Goal: Use online tool/utility: Utilize a website feature to perform a specific function

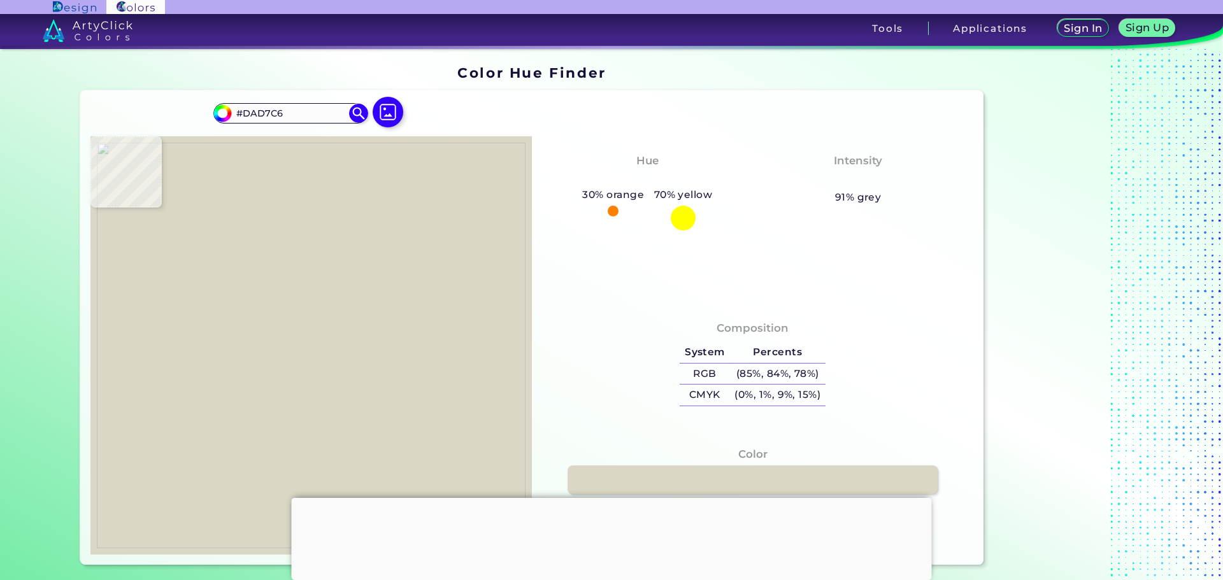
click at [329, 320] on img at bounding box center [311, 346] width 429 height 406
type input "#d7d4c3"
type input "#D7D4C3"
type input "#dad7c6"
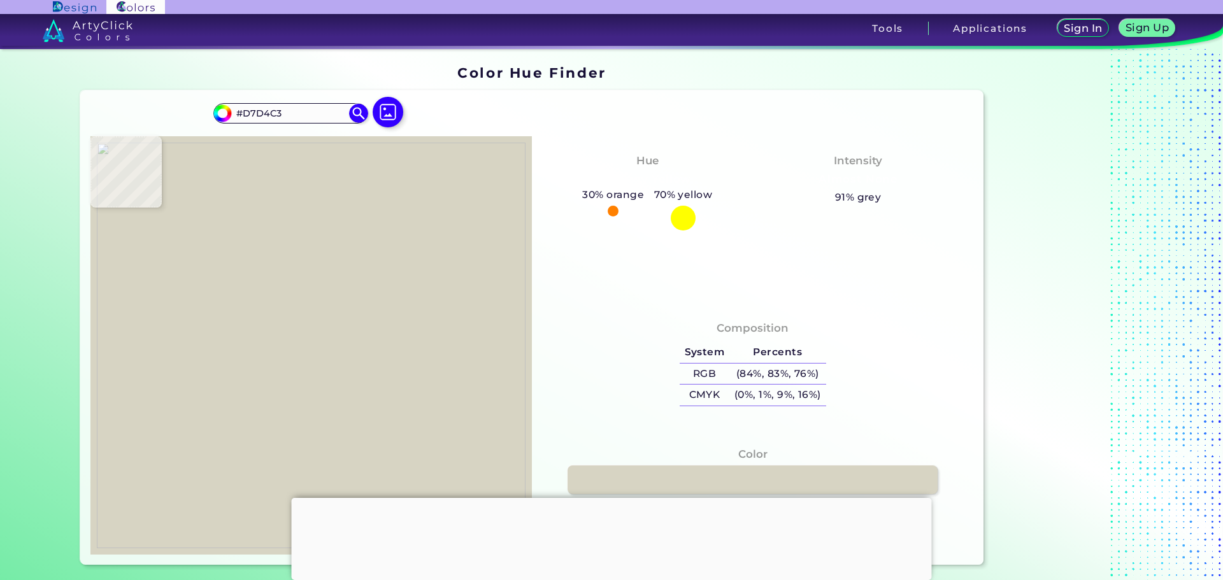
type input "#DAD7C6"
type input "#dbd8c7"
type input "#DBD8C7"
type input "#dcd9c8"
type input "#DCD9C8"
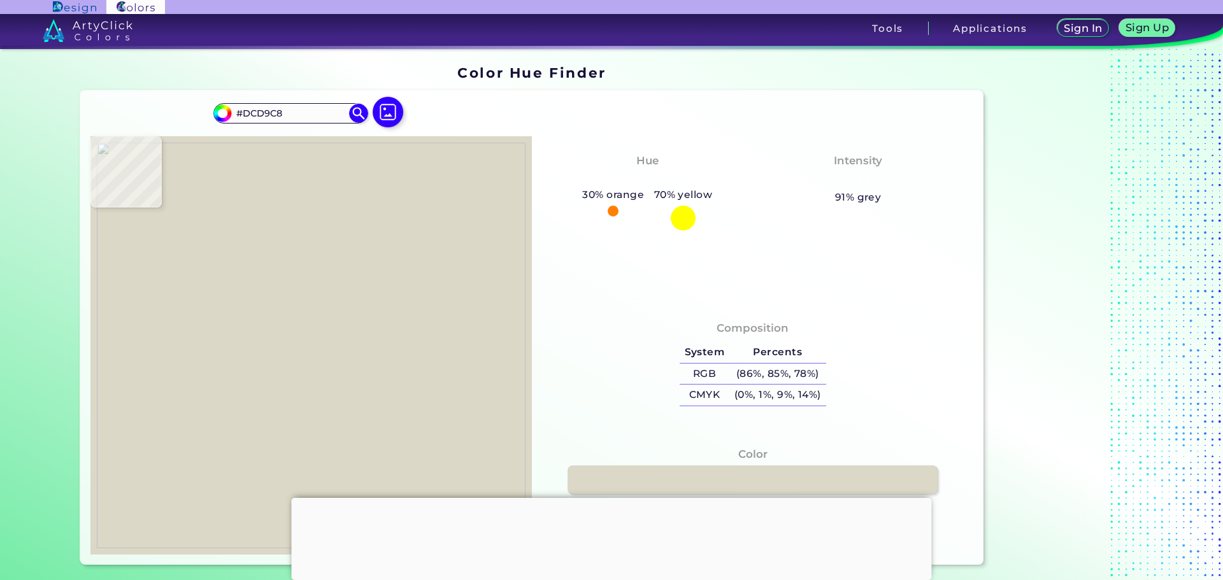
type input "#dbd8c7"
type input "#DBD8C7"
type input "#d8d5c4"
type input "#D8D5C4"
click at [327, 320] on img at bounding box center [311, 346] width 429 height 406
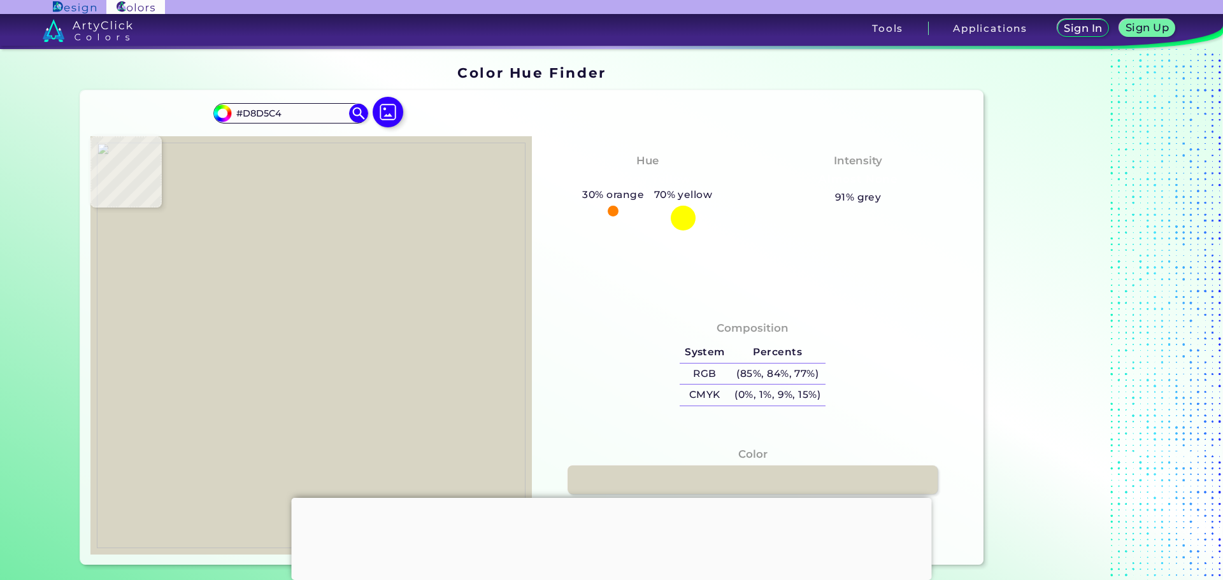
click at [411, 327] on img at bounding box center [311, 346] width 429 height 406
type input "#d9d6c5"
type input "#D9D6C5"
type input "#d7d5c6"
type input "#D7D5C6"
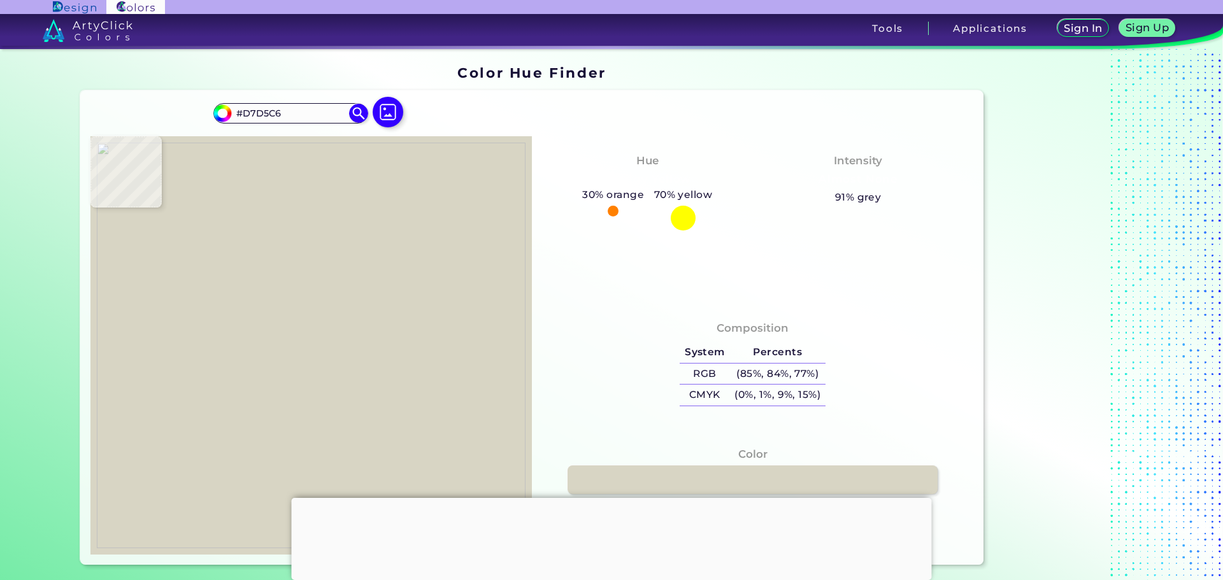
type input "#cfcdbc"
type input "#CFCDBC"
type input "#d9d9da"
type input "#D9D9DA"
type input "#57616a"
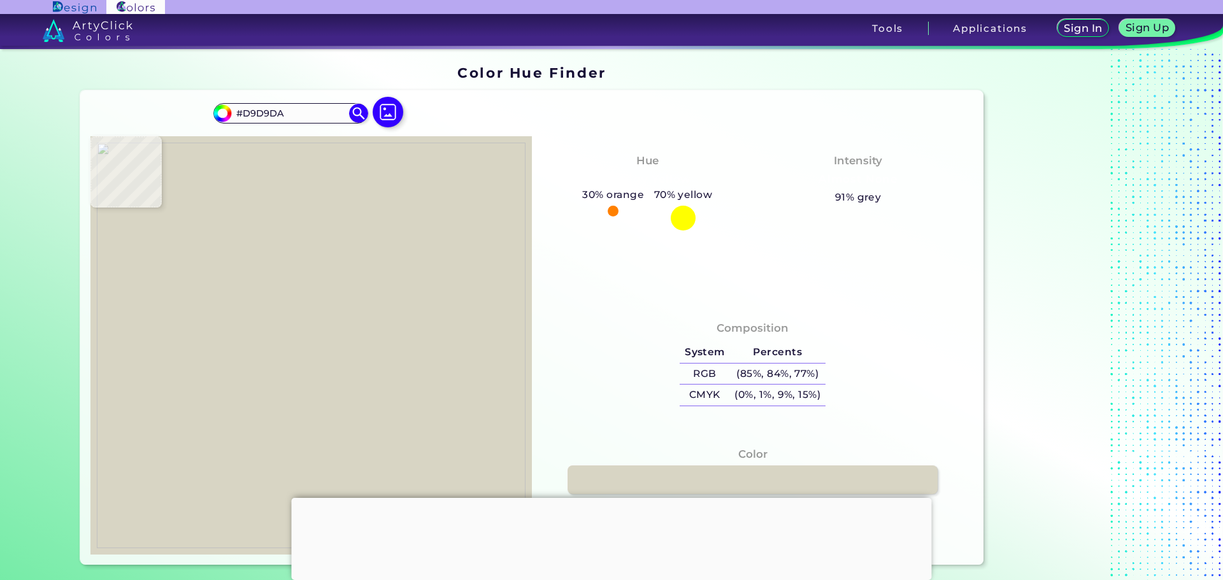
type input "#57616A"
type input "#ebe8e9"
type input "#EBE8E9"
type input "#aeb0a3"
type input "#AEB0A3"
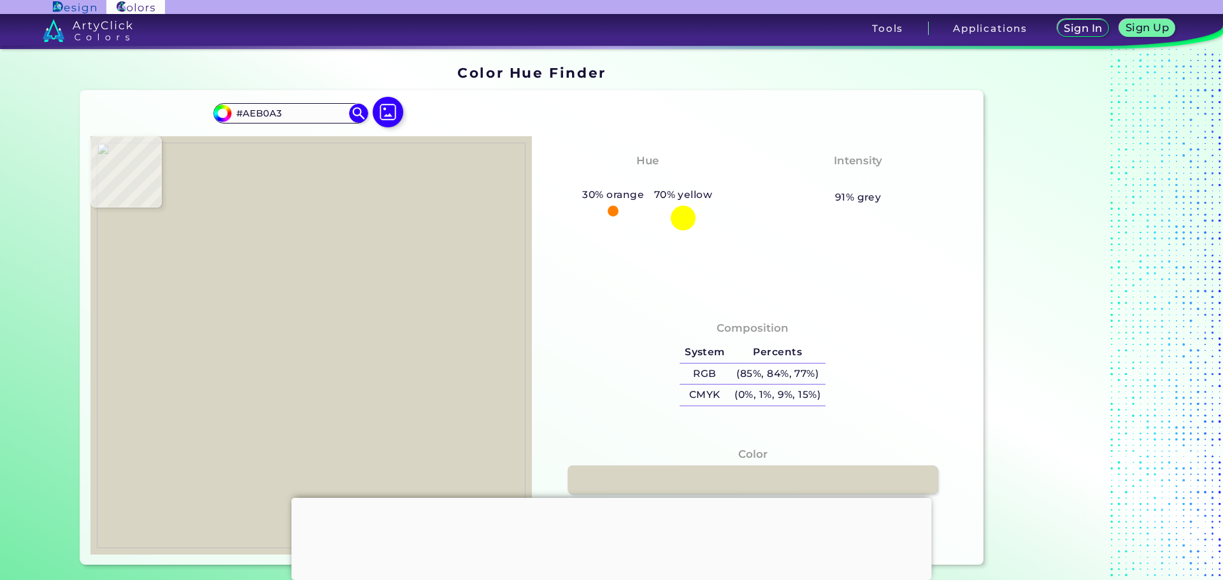
type input "#d7d3bc"
type input "#D7D3BC"
type input "#ddd8c2"
type input "#DDD8C2"
type input "#e0dcc5"
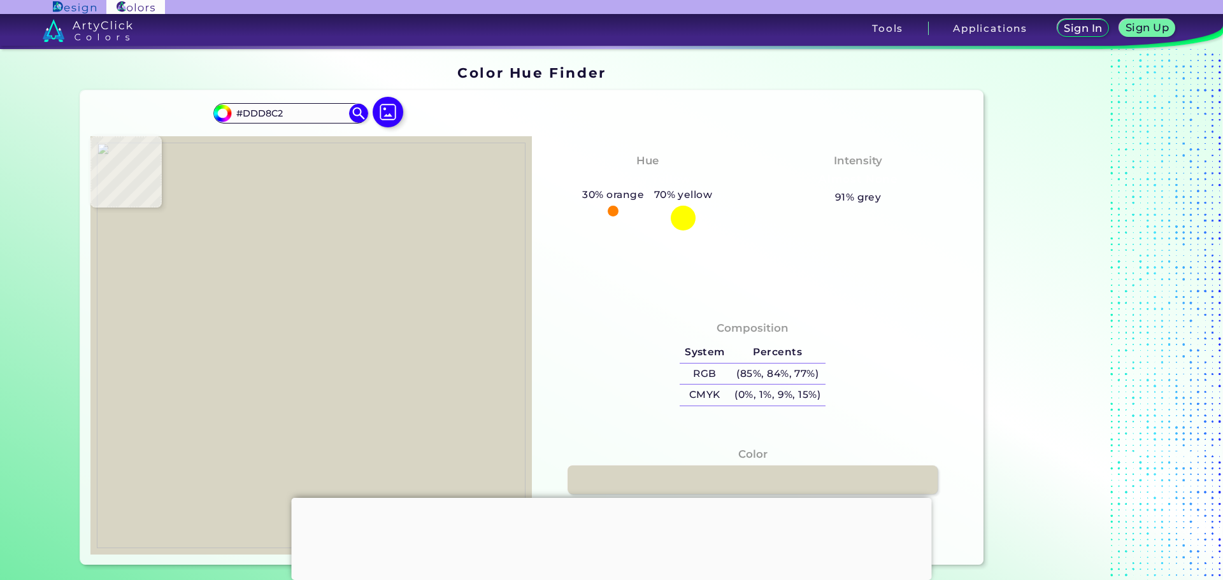
type input "#E0DCC5"
type input "#dcd9c8"
type input "#DCD9C8"
type input "#d8d5c4"
type input "#D8D5C4"
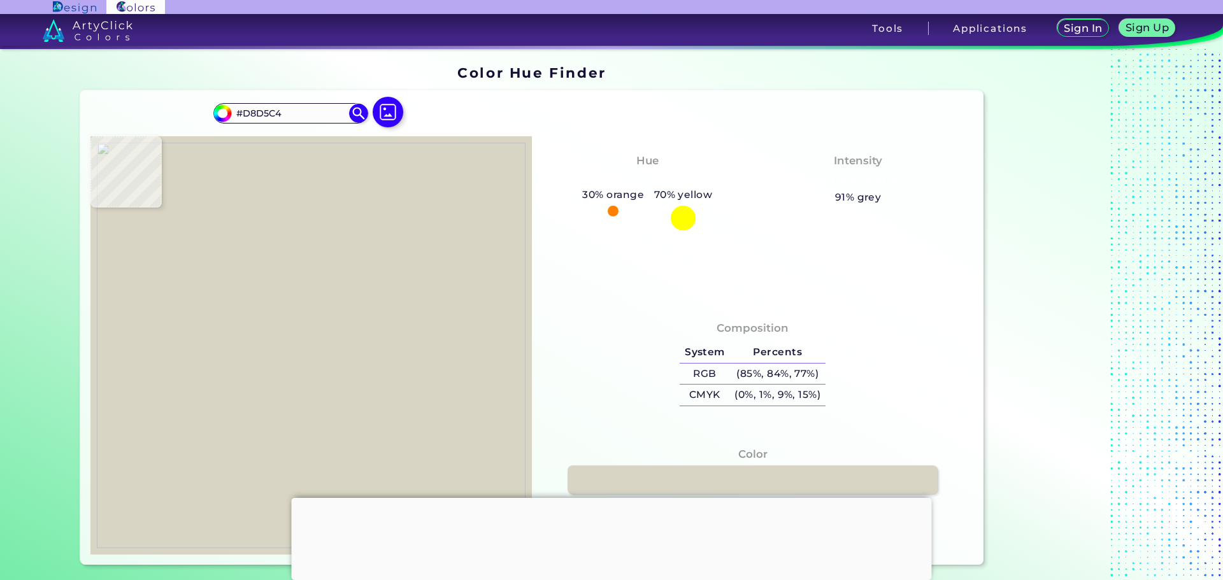
type input "#4d4a3b"
type input "#4D4A3B"
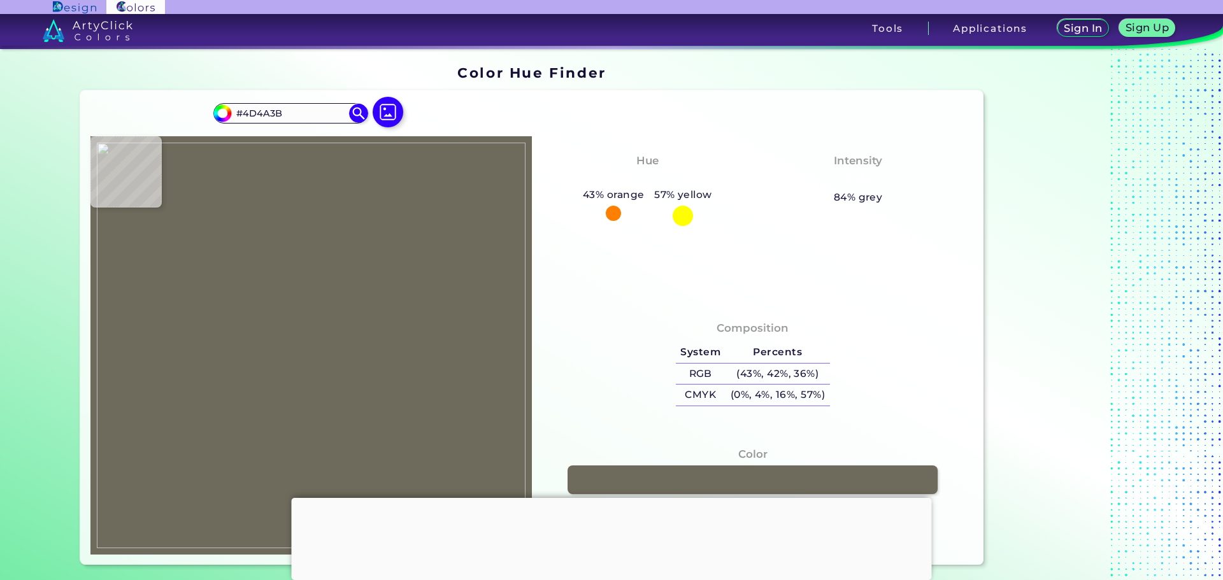
type input "#6e6a5c"
type input "#6E6A5C"
type input "#dad7c6"
type input "#DAD7C6"
type input "#e6e3d2"
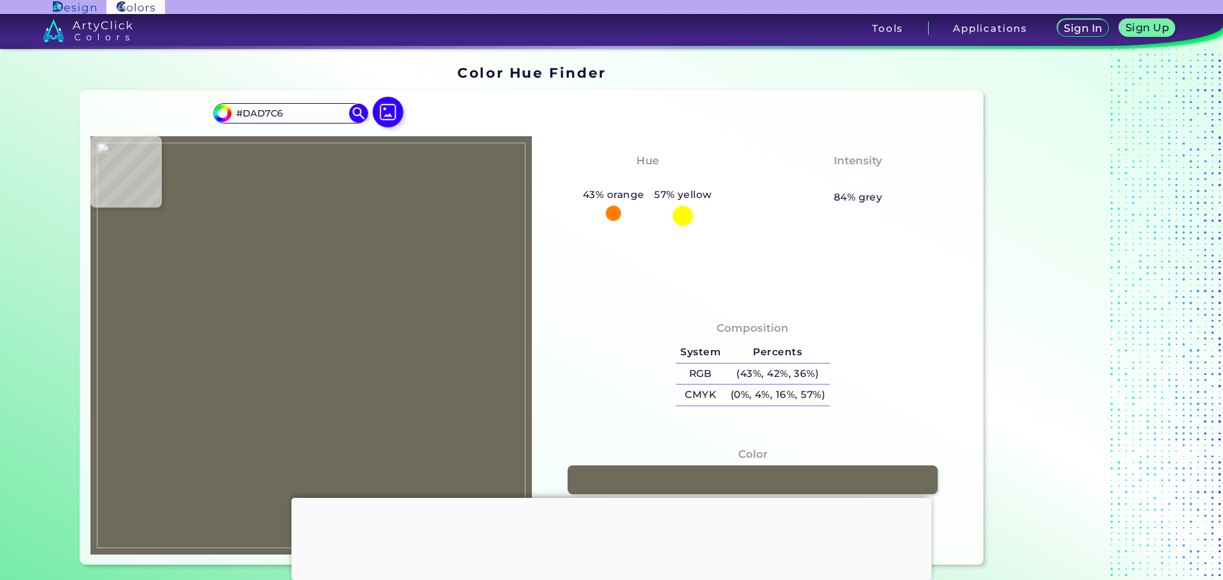
type input "#E6E3D2"
type input "#7c7968"
type input "#7C7968"
type input "#d6d3c2"
type input "#D6D3C2"
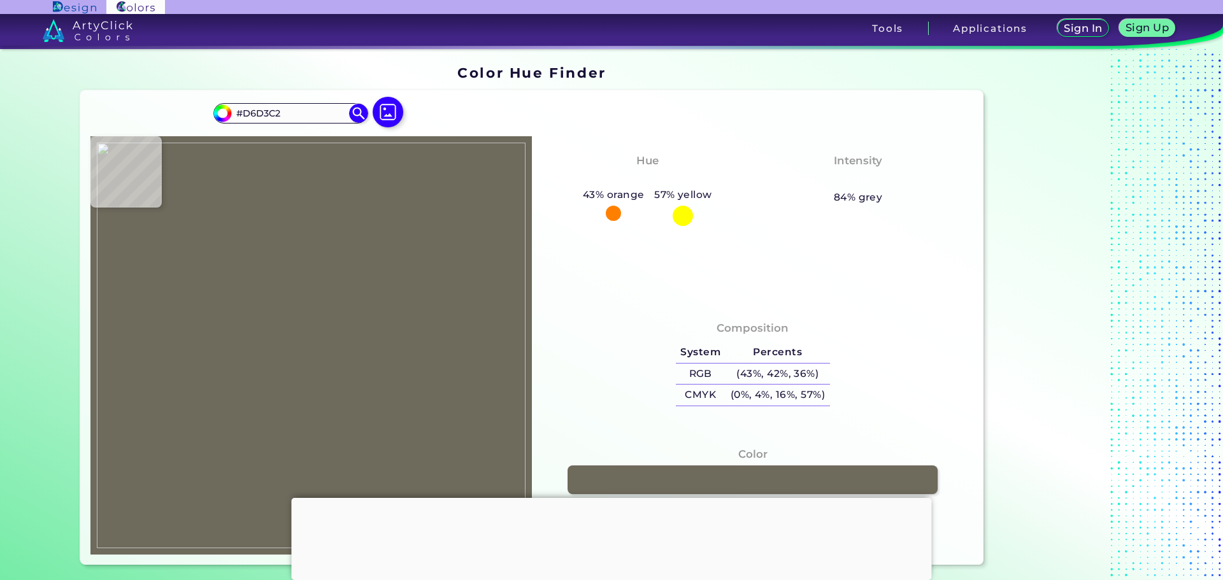
type input "#555242"
type input "#d7d4c3"
type input "#D7D4C3"
type input "#e0d9c9"
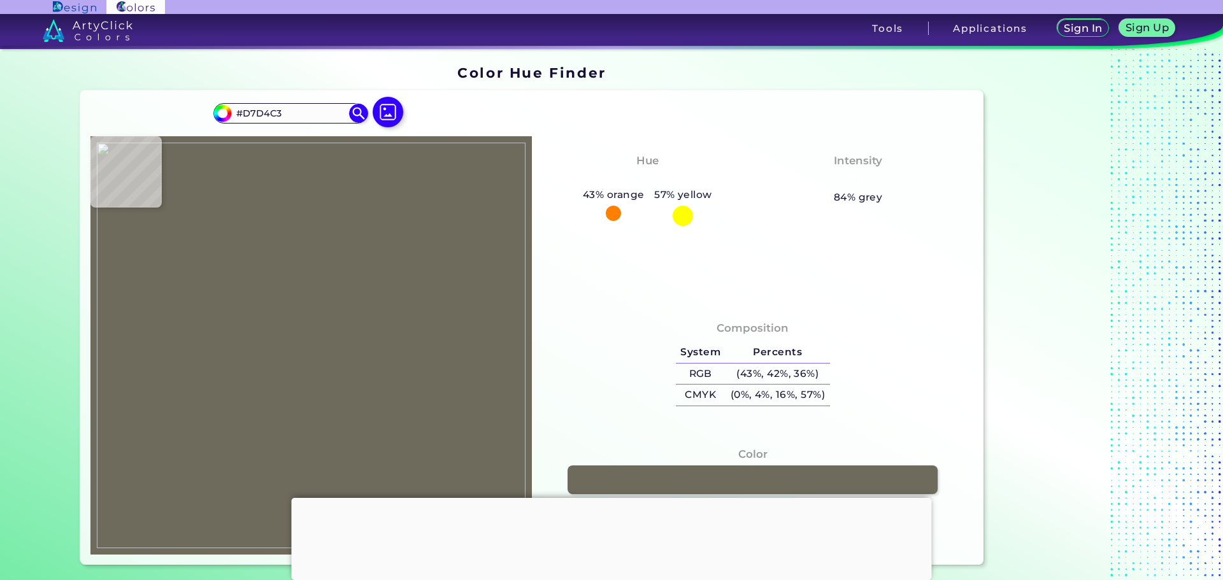
type input "#E0D9C9"
type input "#dfd9c9"
type input "#DFD9C9"
type input "#dad7c6"
type input "#DAD7C6"
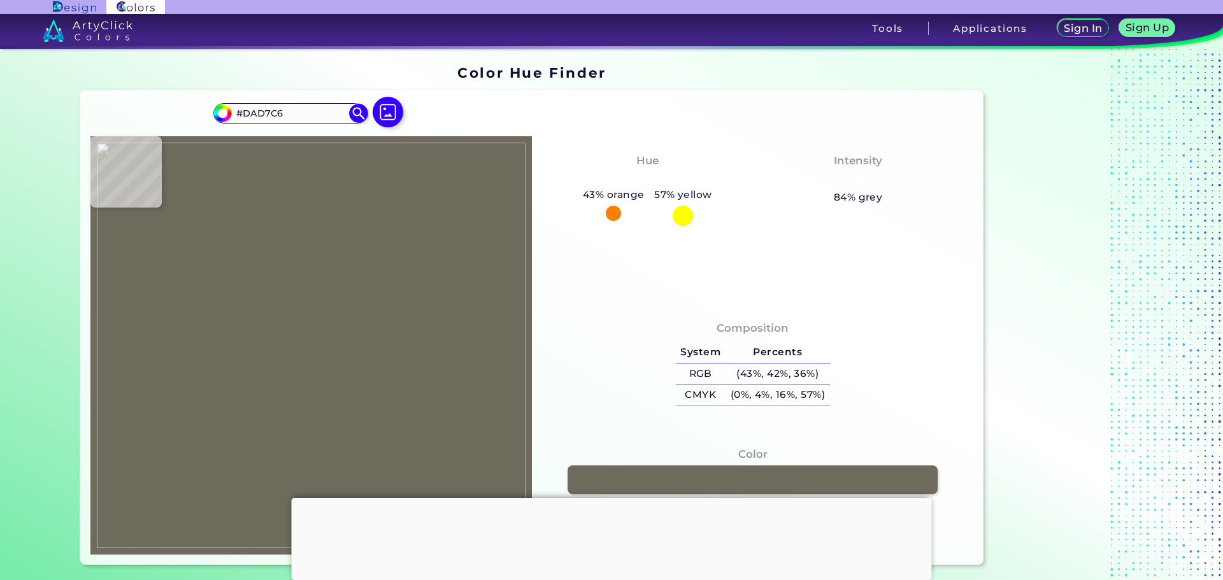
type input "#d8d5c4"
type input "#D8D5C4"
type input "#4b473a"
type input "#4B473A"
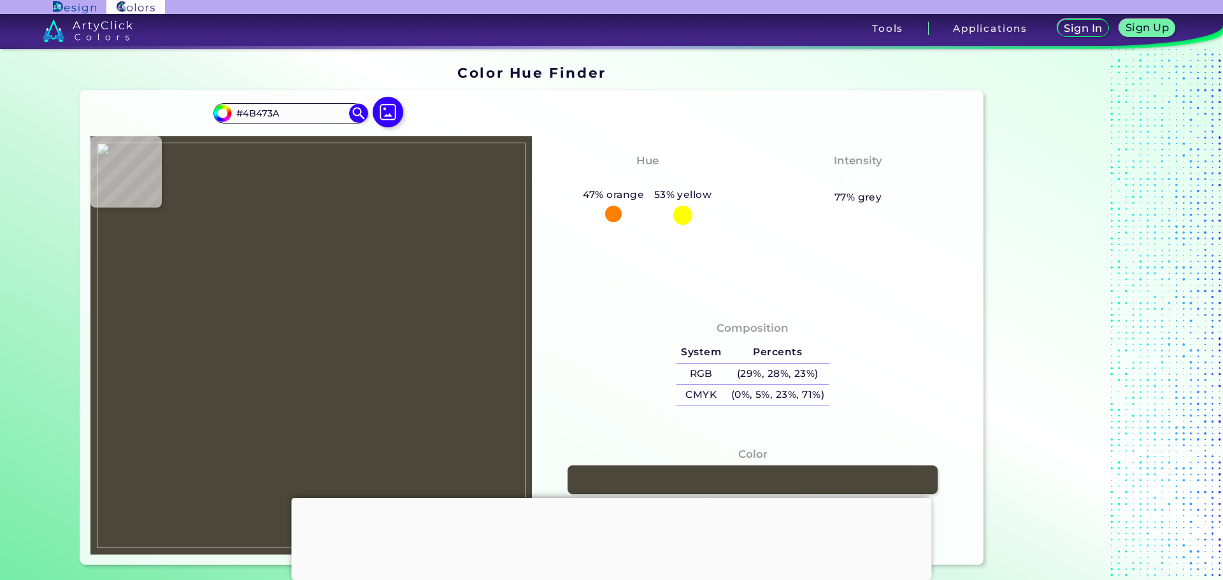
type input "#e0ddcc"
type input "#E0DDCC"
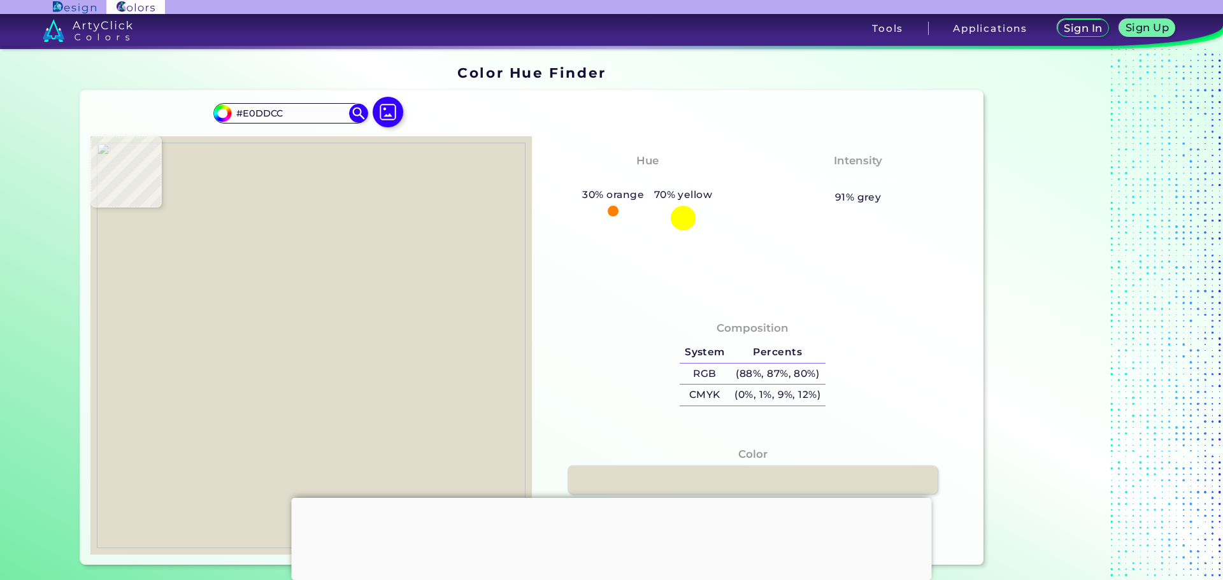
type input "#dcd9c6"
type input "#DCD9C6"
click at [318, 317] on img at bounding box center [311, 346] width 429 height 406
click at [359, 325] on img at bounding box center [311, 346] width 429 height 406
type input "#e1dfd0"
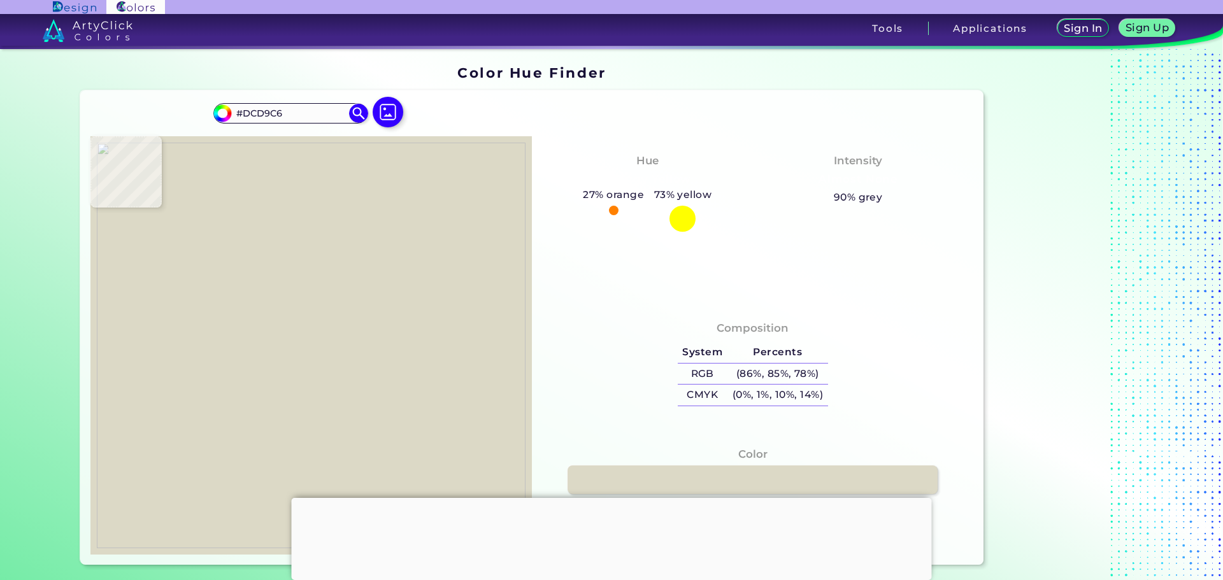
type input "#E1DFD0"
type input "#d6d5c3"
type input "#D6D5C3"
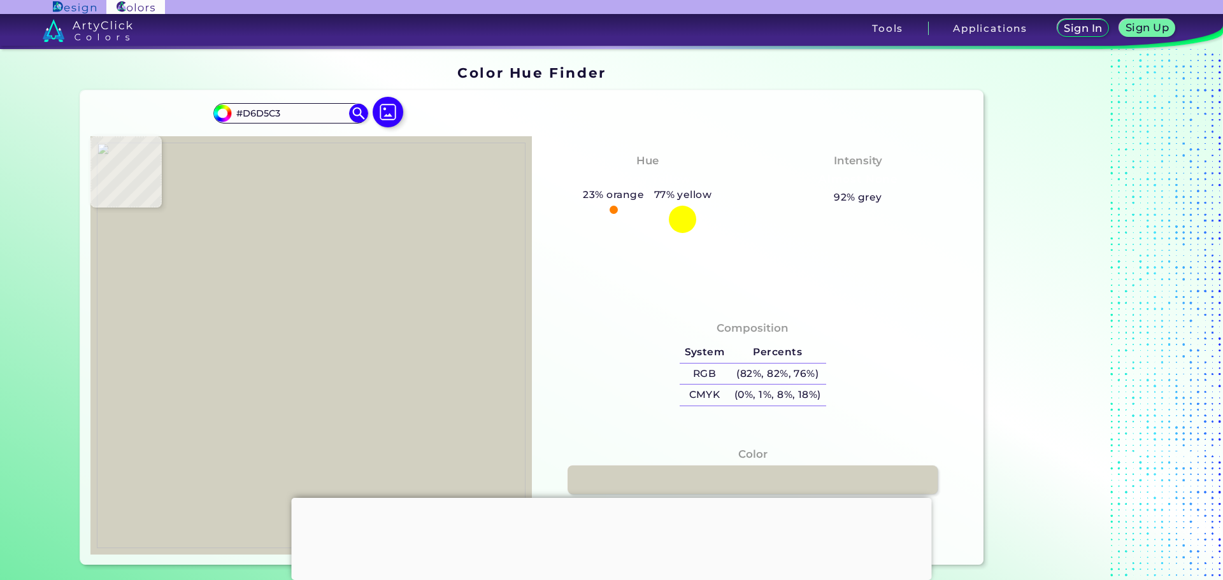
type input "#d2d0c1"
type input "#D2D0C1"
type input "#d3d1c2"
type input "#D3D1C2"
type input "#d3d2c0"
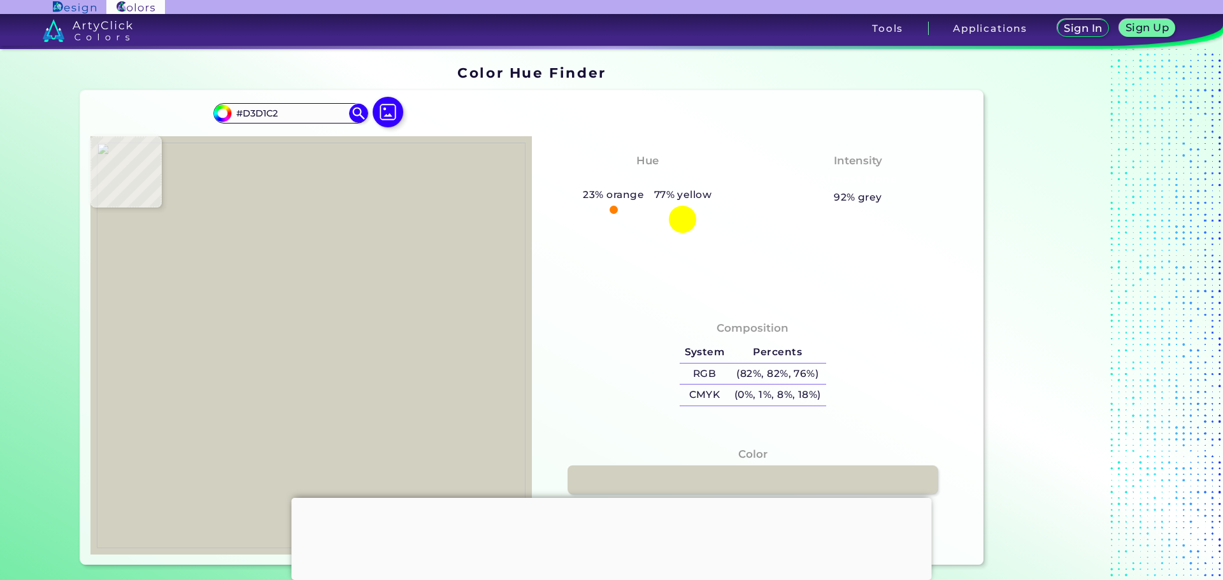
type input "#D3D2C0"
type input "#d6d5c0"
type input "#D6D5C0"
type input "#d5d4c2"
type input "#D5D4C2"
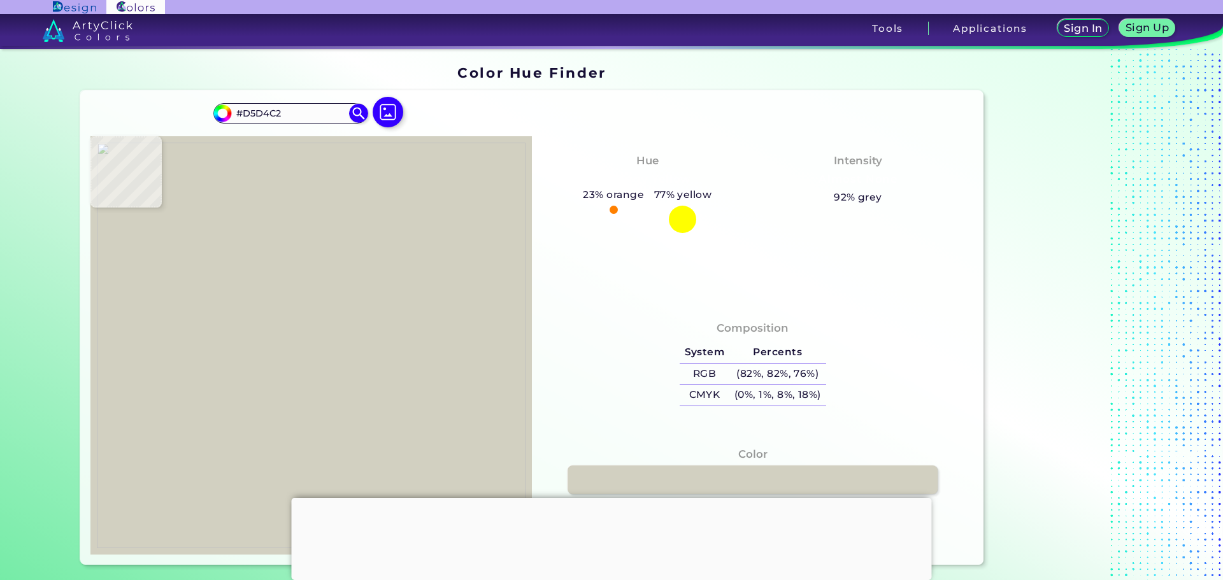
type input "#d7d6c4"
type input "#D7D6C4"
type input "#d9d6c5"
type input "#D9D6C5"
type input "#d7d4c1"
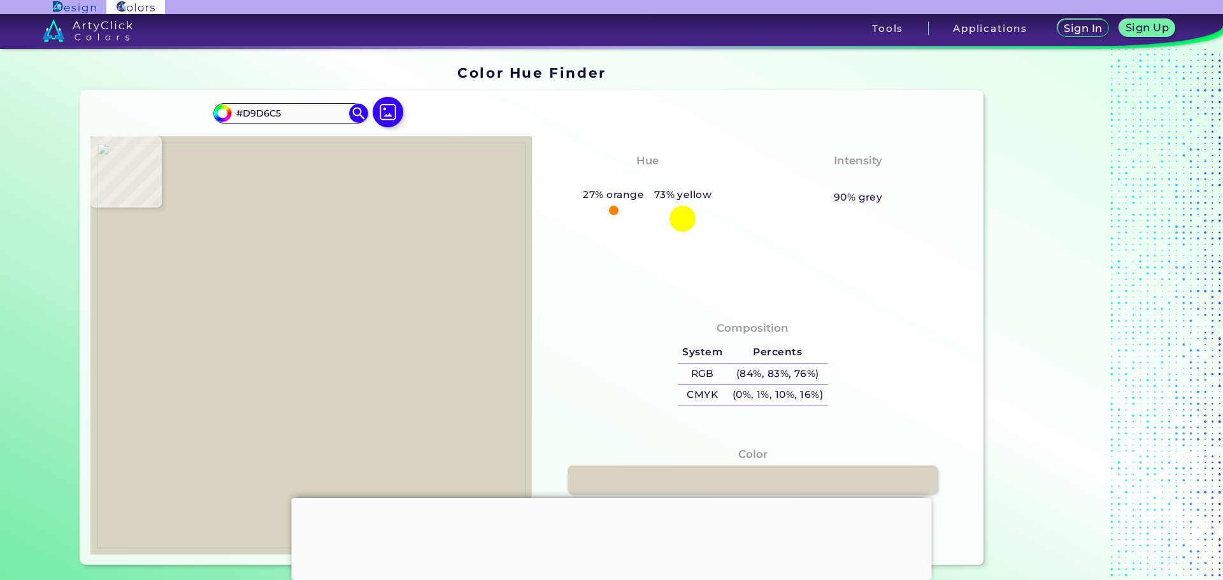
type input "#D7D4C1"
type input "#d9d6c5"
type input "#D9D6C5"
type input "#dbd8c7"
type input "#DBD8C7"
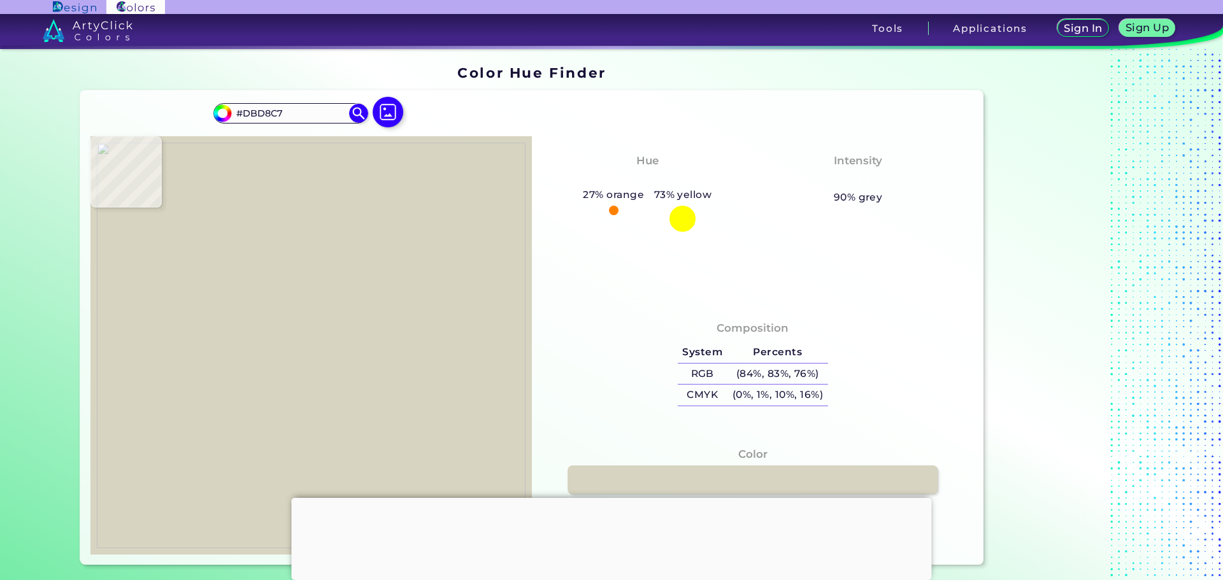
type input "#d9d8c6"
type input "#D9D8C6"
type input "#d8d7c5"
type input "#D8D7C5"
type input "#d7d6c4"
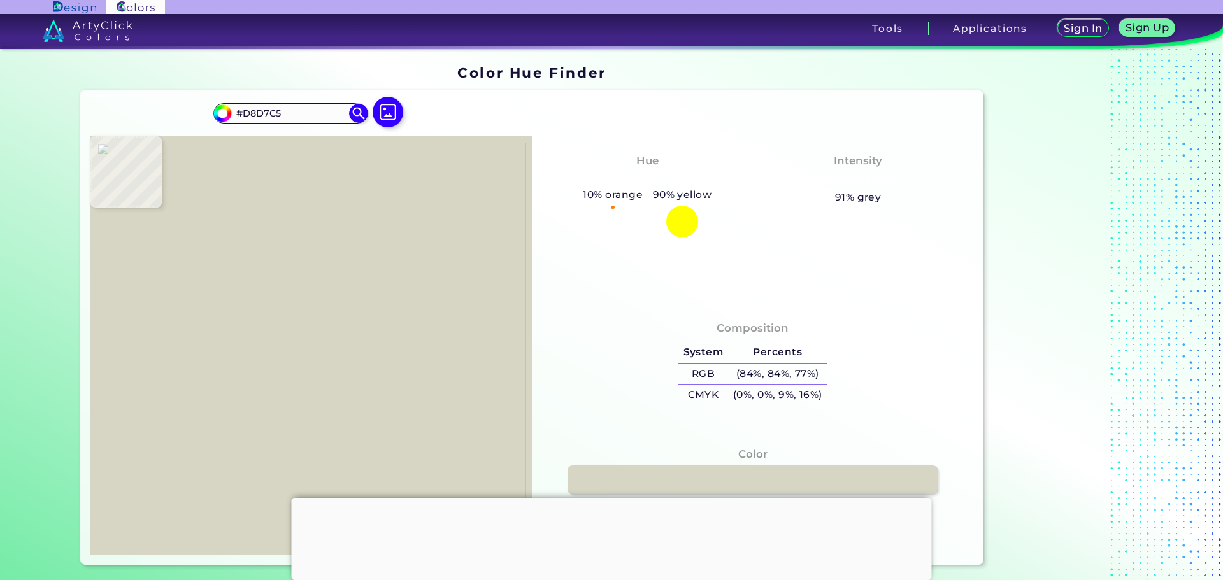
type input "#D7D6C4"
type input "#d9d7ca"
type input "#D9D7CA"
type input "#d7d5c8"
type input "#D7D5C8"
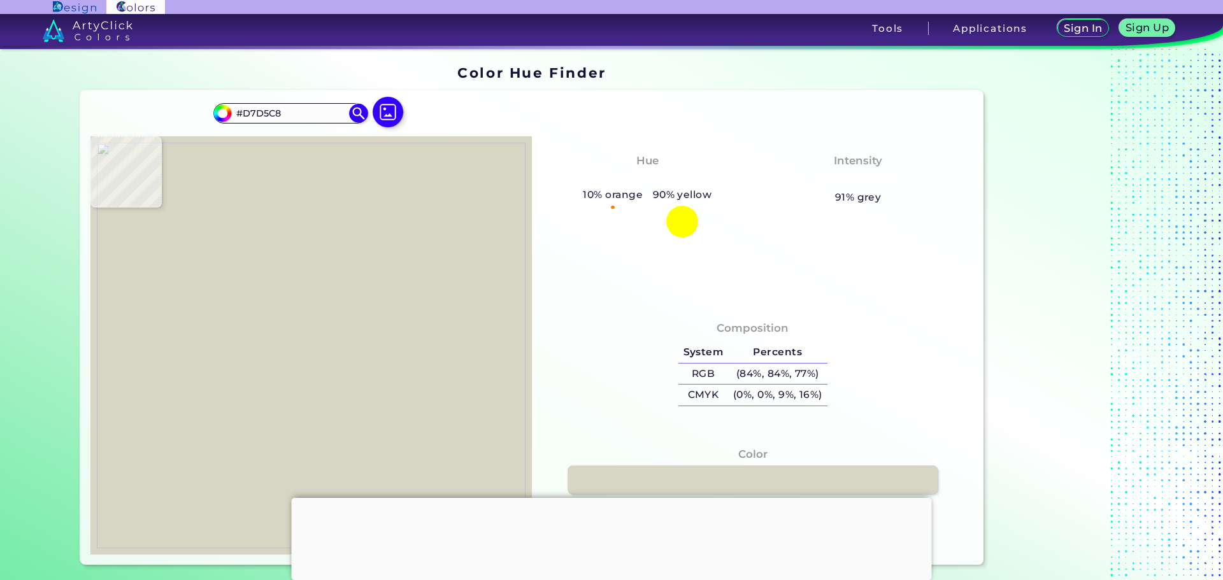
type input "#d7d5c6"
type input "#D7D5C6"
type input "#d8d6c8"
type input "#D8D6C8"
type input "#dad9c7"
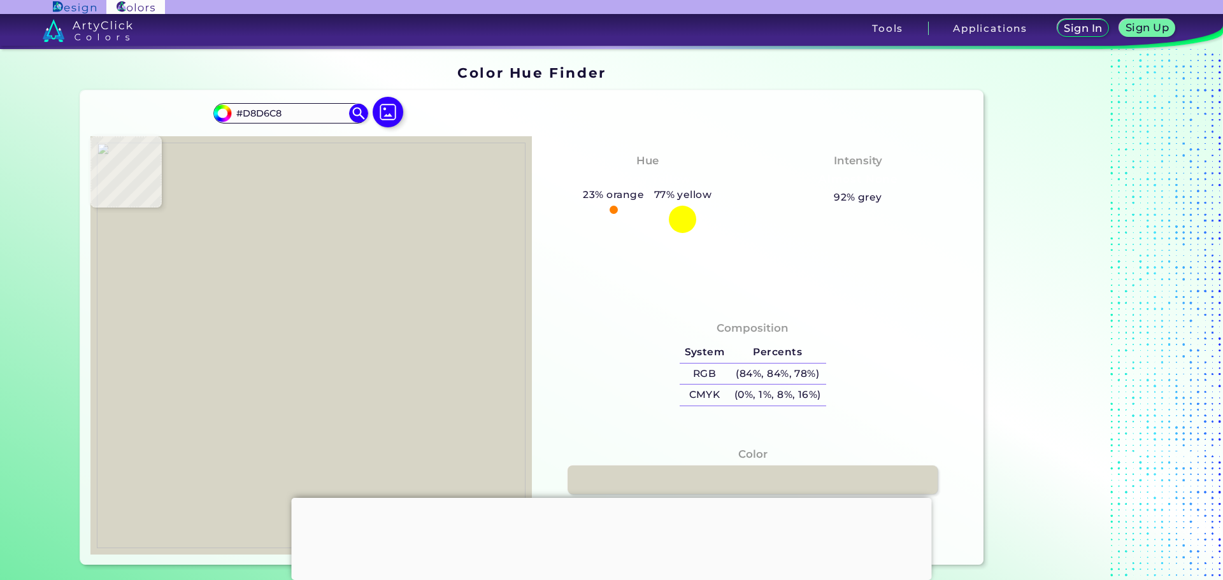
type input "#DAD9C7"
type input "#dbd8c7"
type input "#DBD8C7"
type input "#e2dfce"
type input "#E2DFCE"
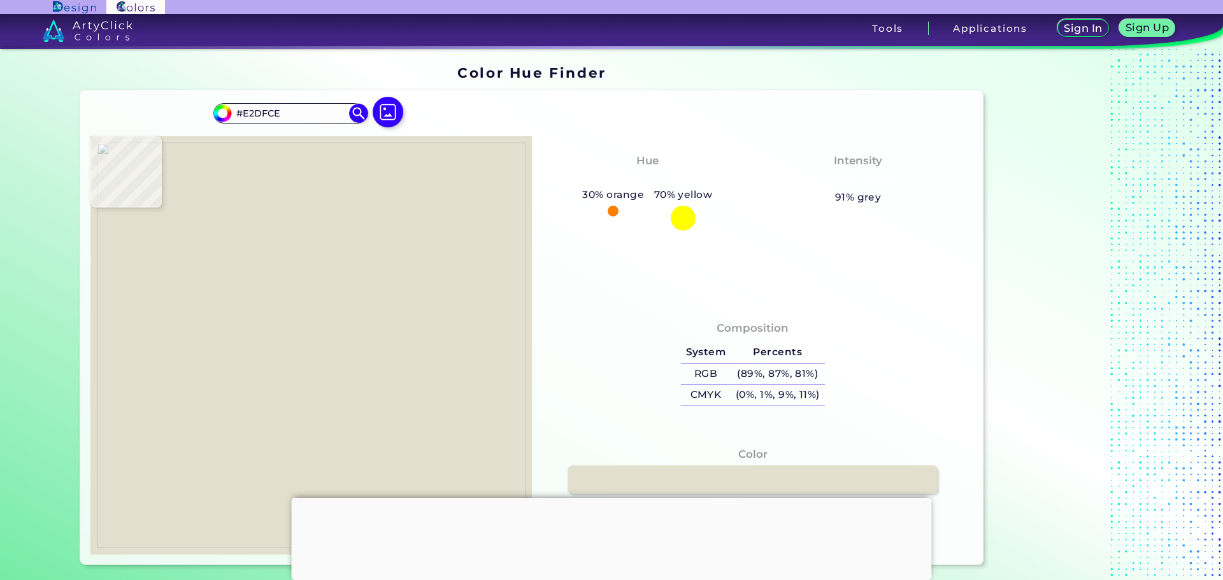
type input "#dcdac9"
type input "#DCDAC9"
type input "#dbdac8"
type input "#DBDAC8"
type input "#d9d7c8"
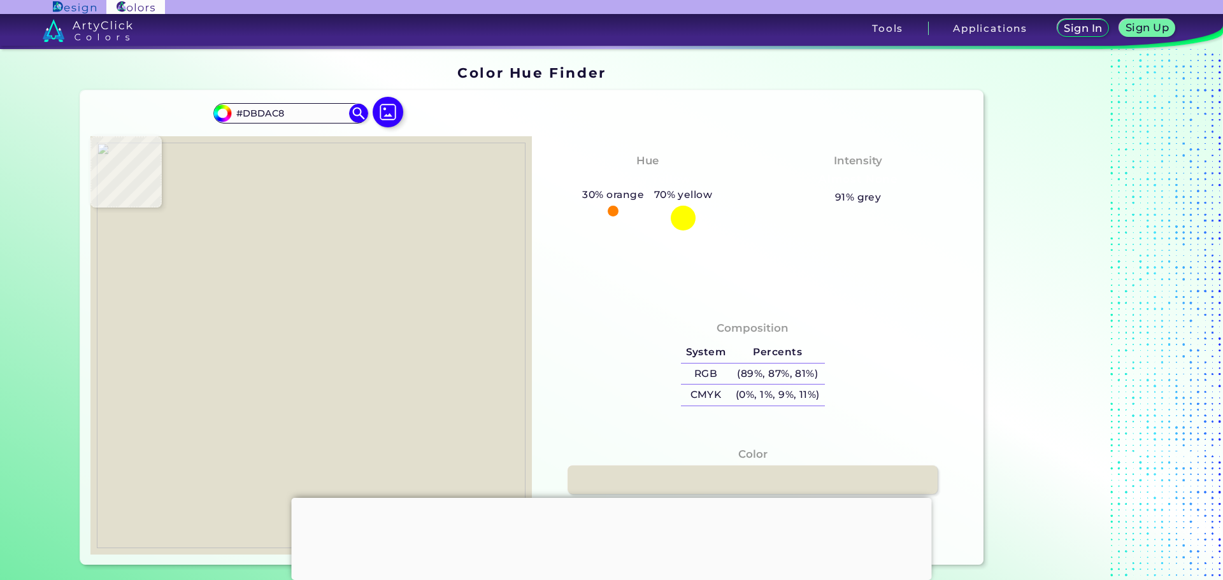
type input "#D9D7C8"
type input "#dcdacb"
type input "#DCDACB"
type input "#d9d7c8"
type input "#D9D7C8"
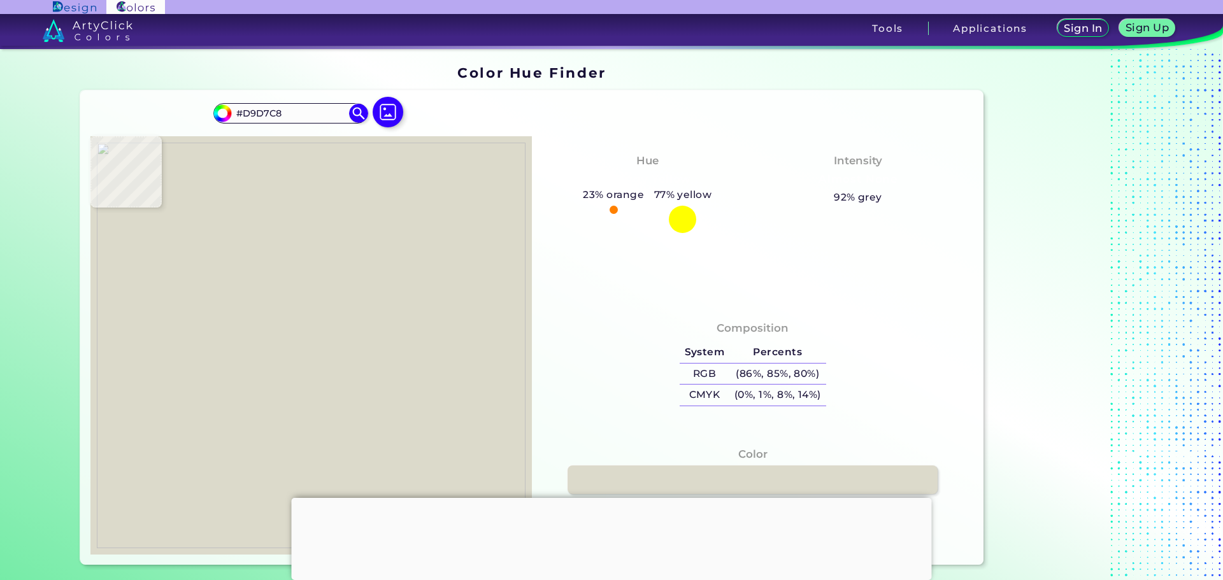
type input "#7b796a"
type input "#7B796A"
type input "#72715f"
type input "#72715F"
type input "#6d6c5a"
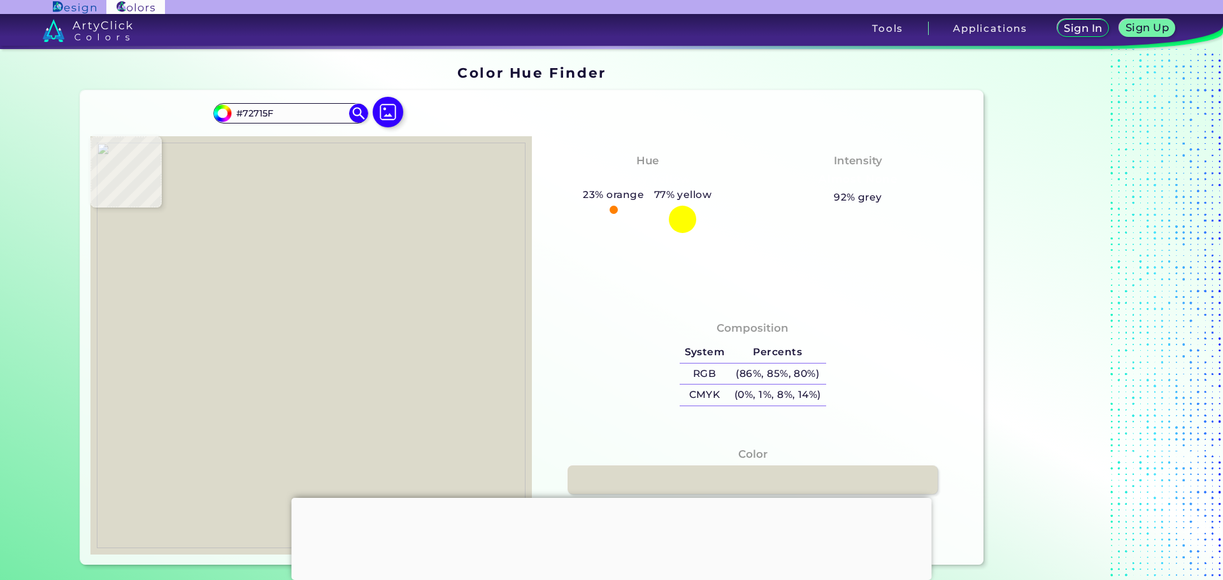
type input "#6D6C5A"
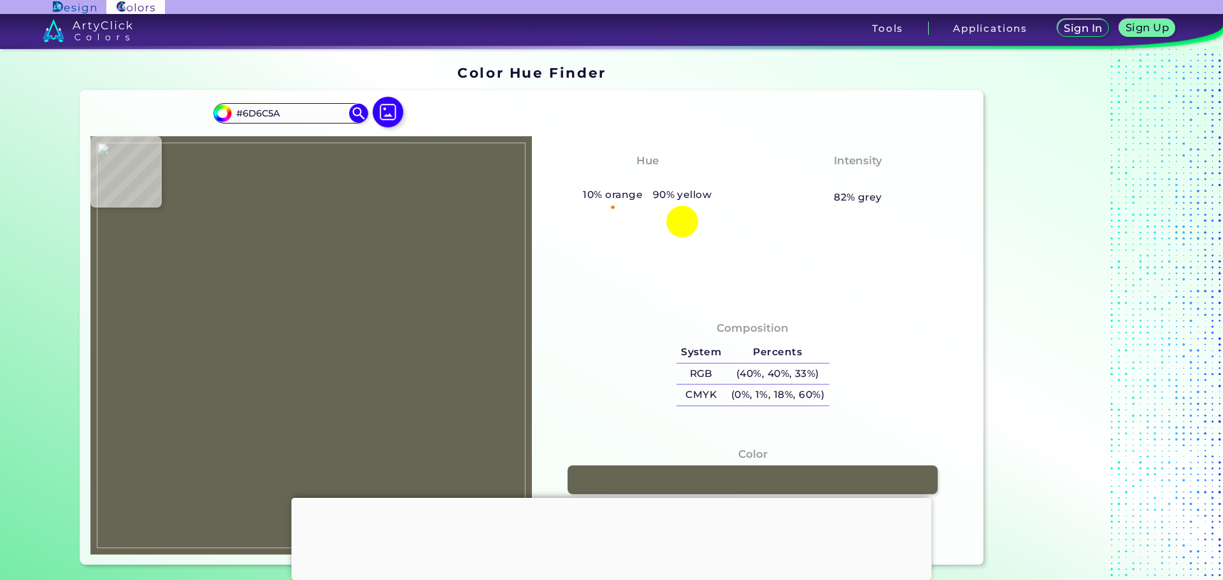
type input "#676654"
type input "#61604e"
type input "#61604E"
click at [392, 328] on img at bounding box center [311, 346] width 429 height 406
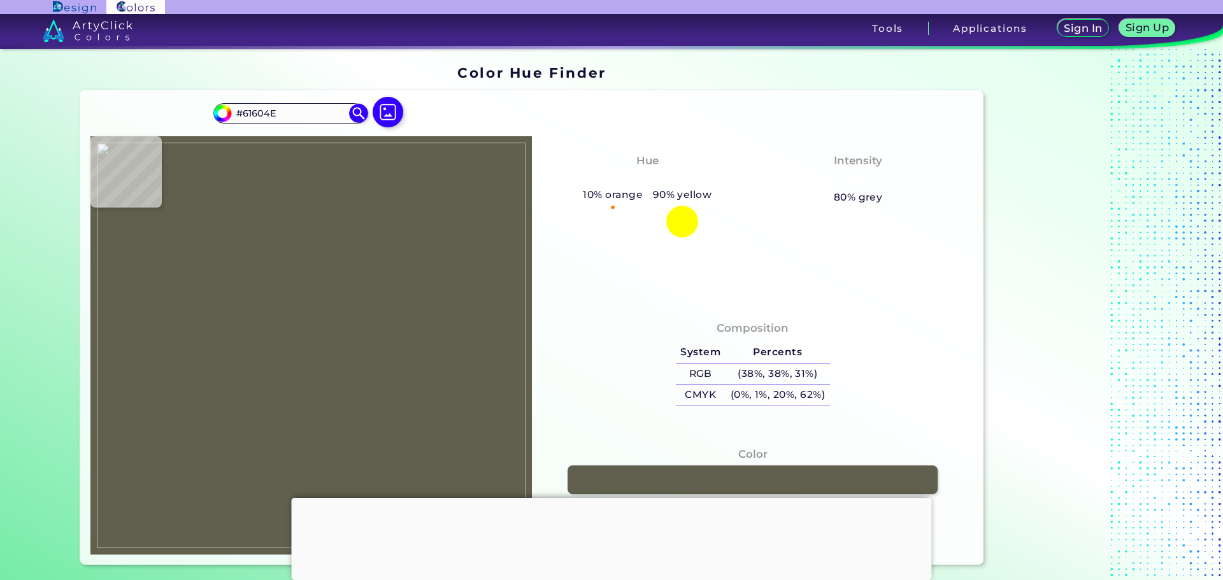
click at [392, 325] on img at bounding box center [311, 346] width 429 height 406
type input "#d6d5c3"
type input "#D6D5C3"
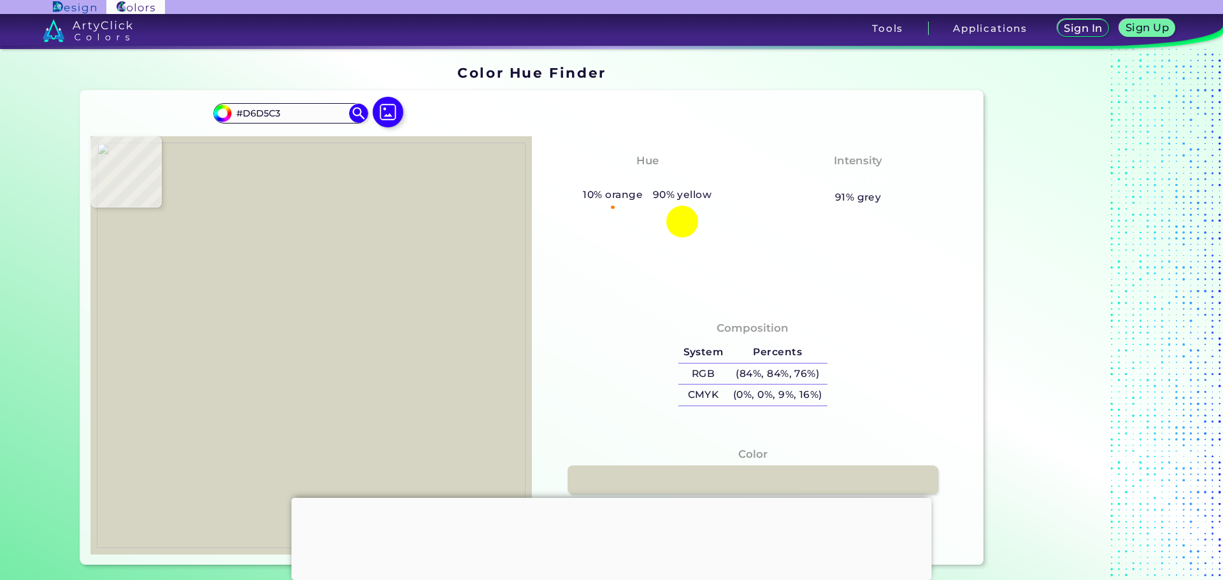
type input "#d7d6c4"
type input "#D7D6C4"
type input "#d8d7c5"
type input "#D8D7C5"
type input "#d8d5c2"
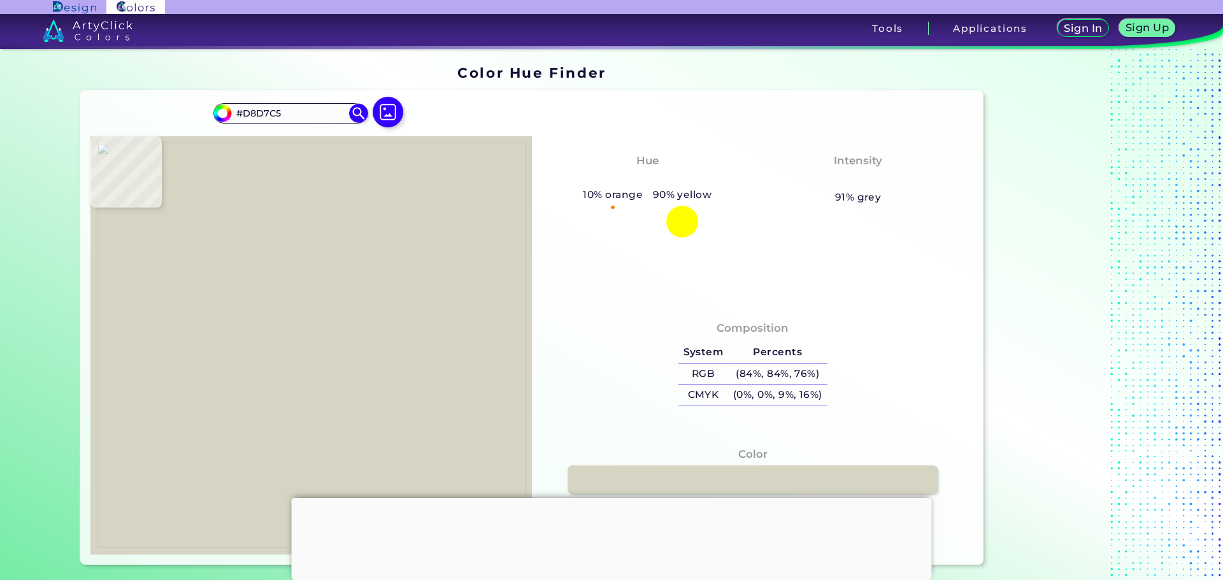
type input "#D8D5C2"
type input "#d9d3bd"
type input "#D9D3BD"
type input "#1b1716"
type input "#1B1716"
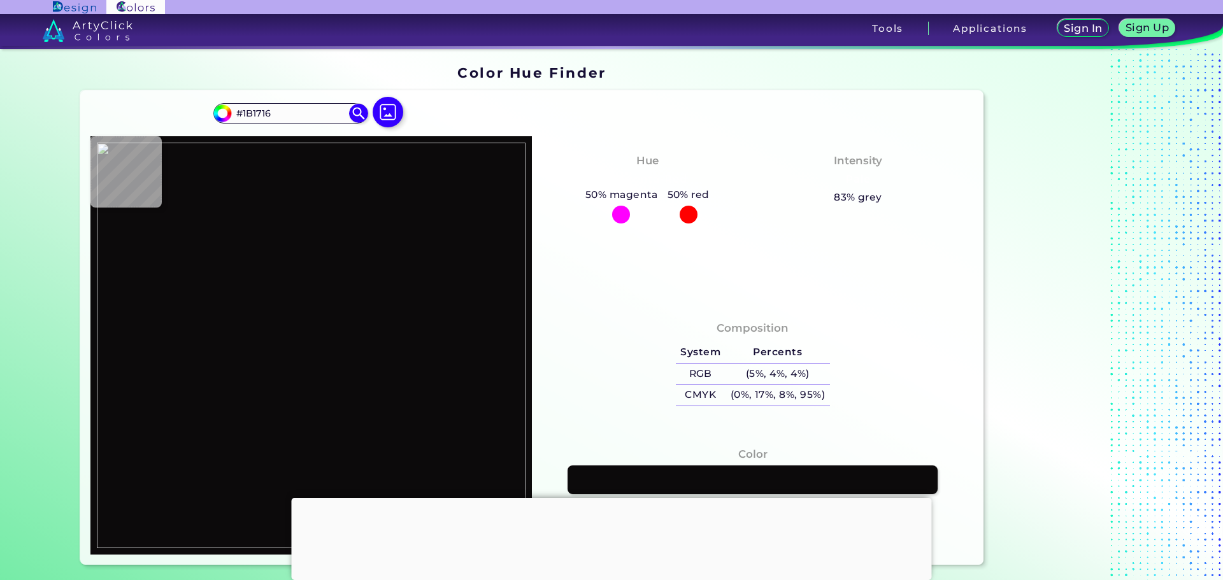
type input "#0c0a0b"
type input "#0C0A0B"
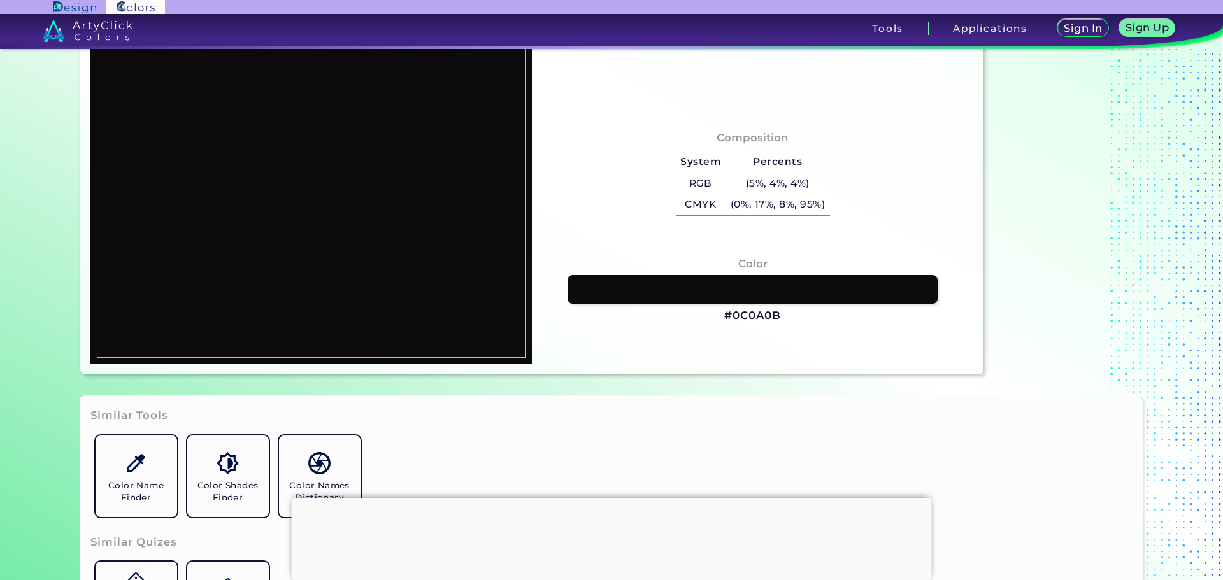
scroll to position [117, 0]
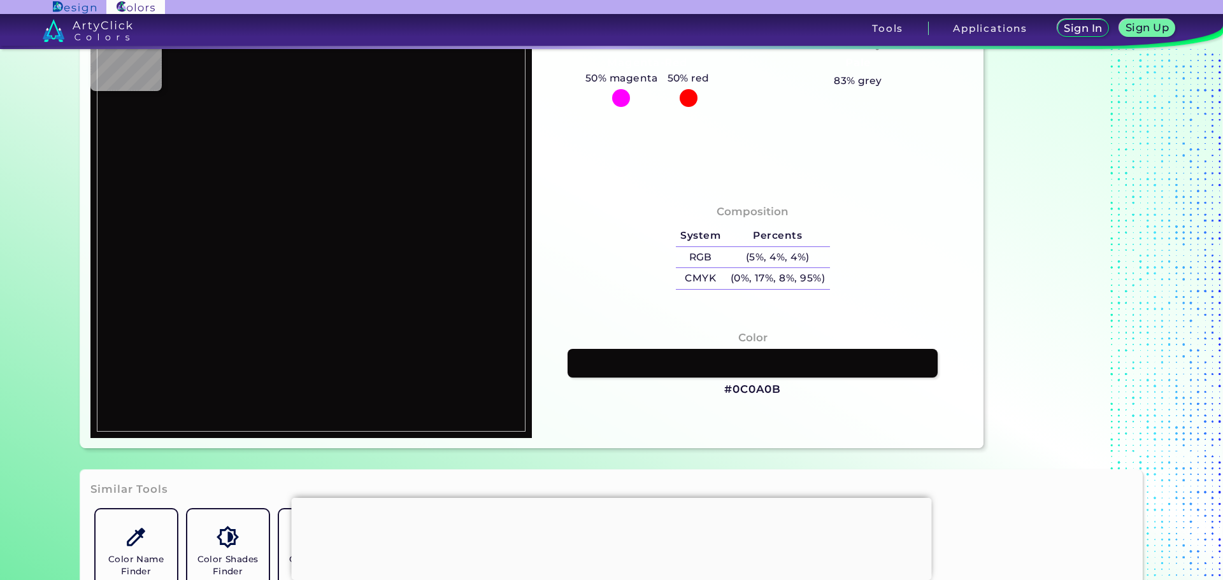
type input "#55443d"
type input "#55443D"
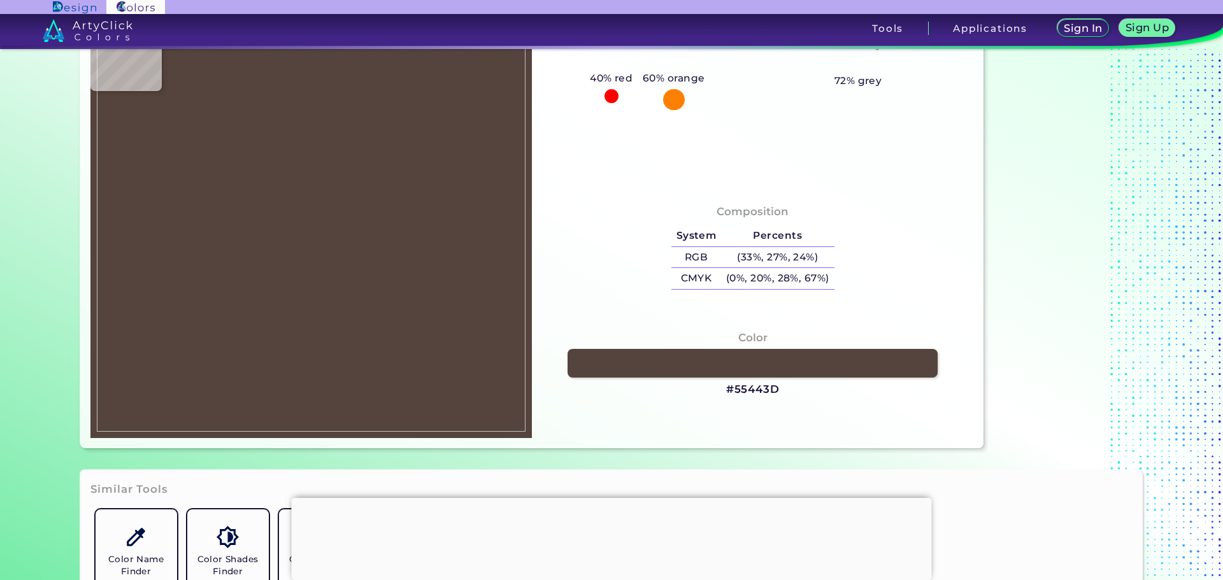
type input "#615350"
type input "#dbd3be"
type input "#DBD3BE"
type input "#c8c5c1"
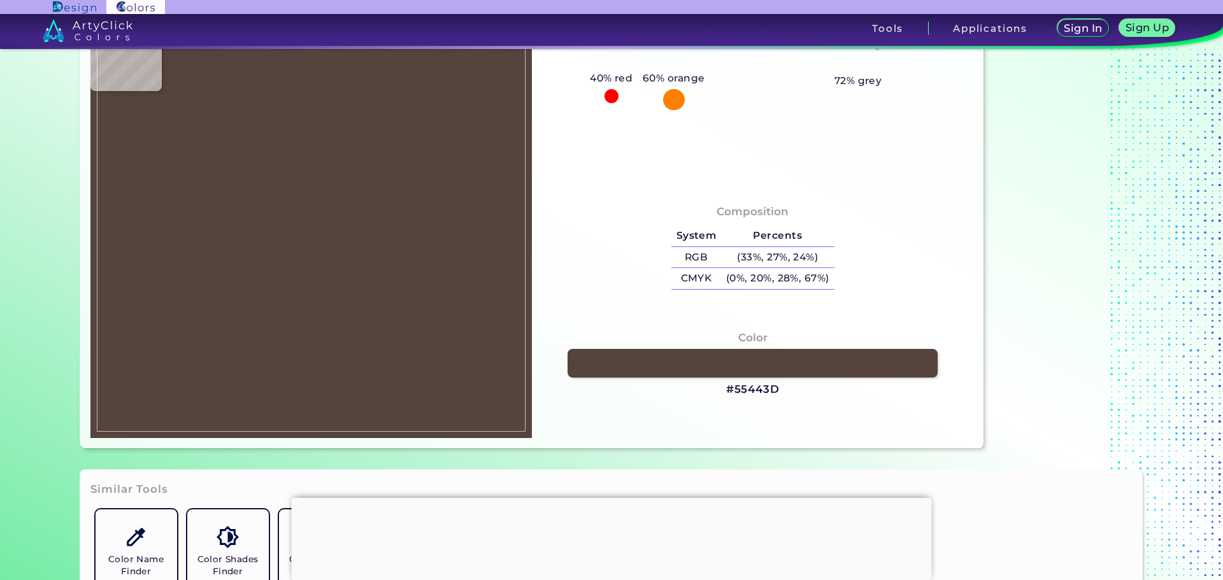
type input "#C8C5C1"
type input "#edf1ed"
type input "#EDF1ED"
type input "#9e9586"
type input "#9E9586"
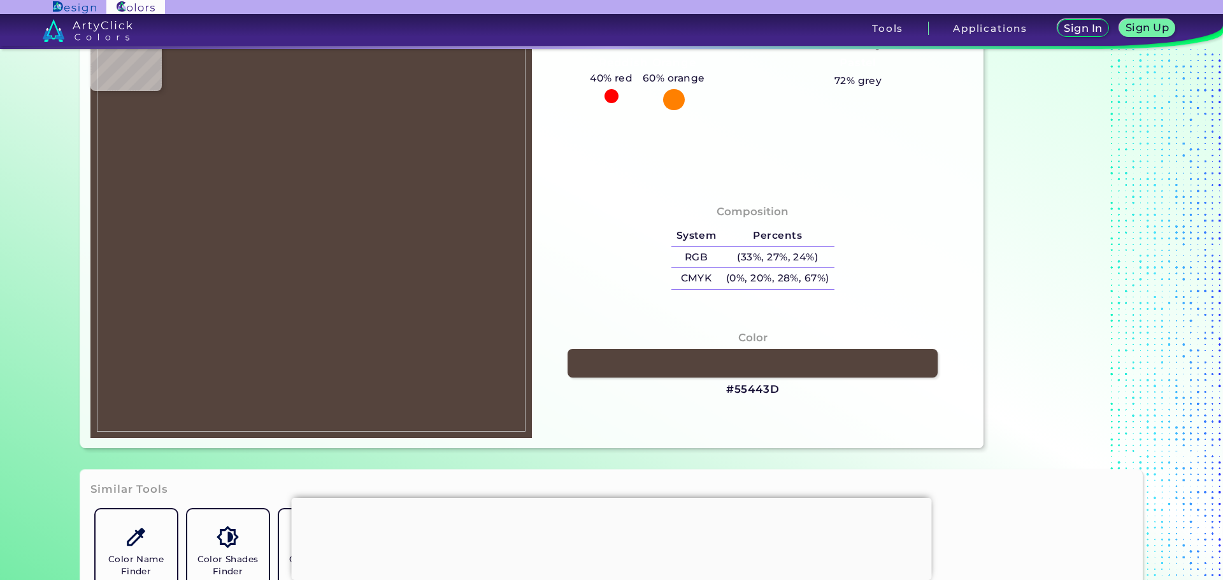
type input "#9d9387"
type input "#9D9387"
type input "#988e83"
type input "#988E83"
type input "#94877e"
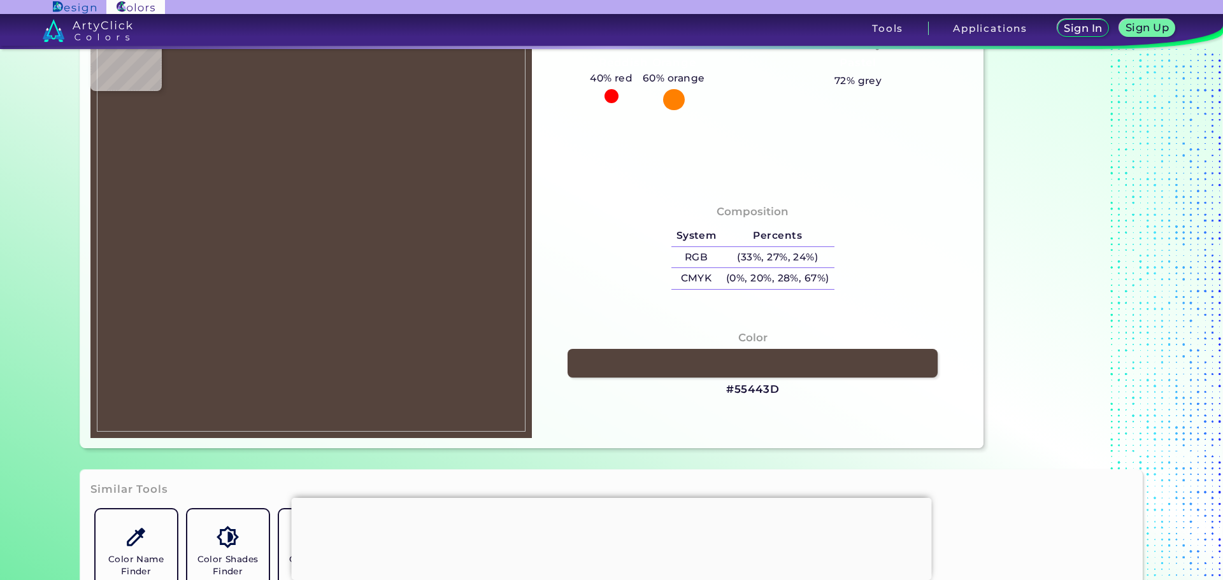
type input "#94877E"
type input "#978b7d"
type input "#978B7D"
type input "#d6d5c4"
type input "#D6D5C4"
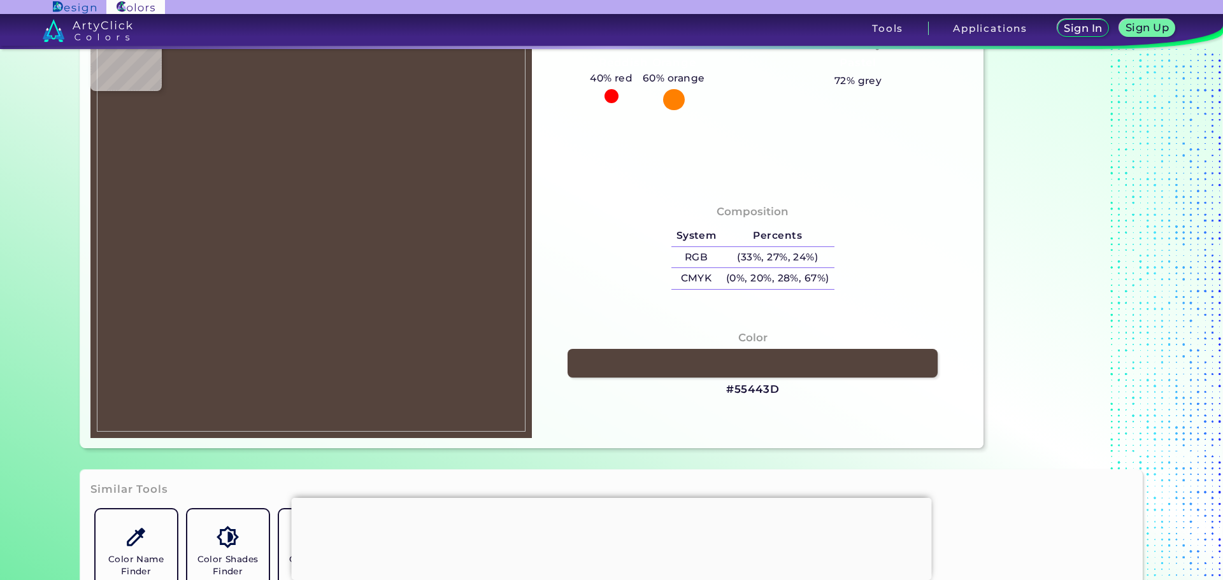
type input "#d6d4c5"
type input "#D6D4C5"
type input "#d3d2c0"
type input "#D3D2C0"
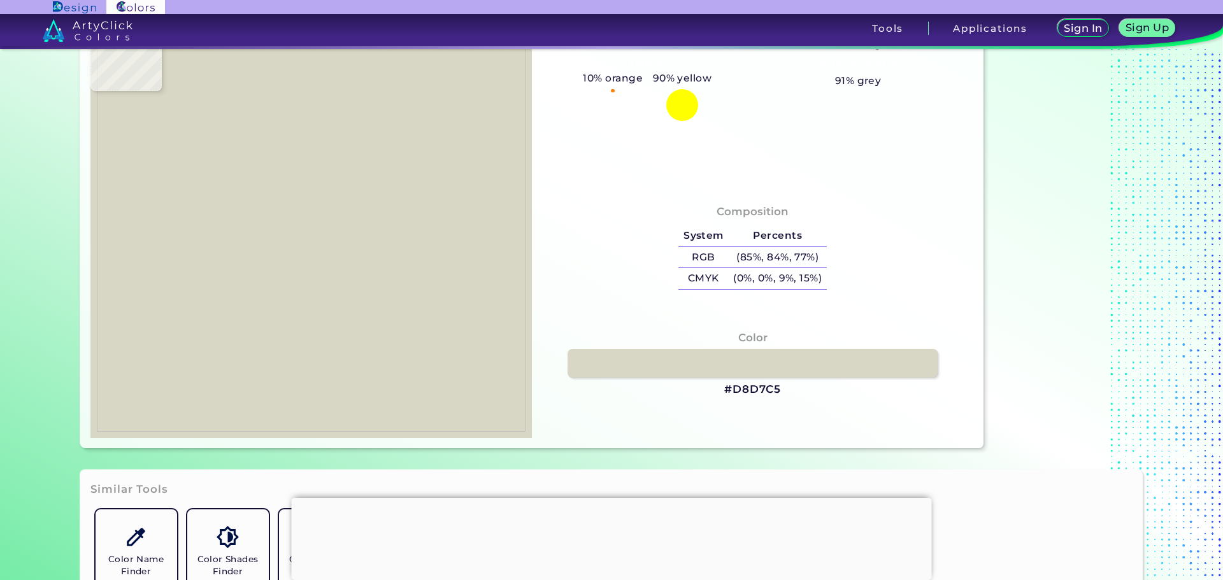
type input "#d8d7c5"
type input "#D8D7C5"
type input "#575644"
type input "#d8d6c6"
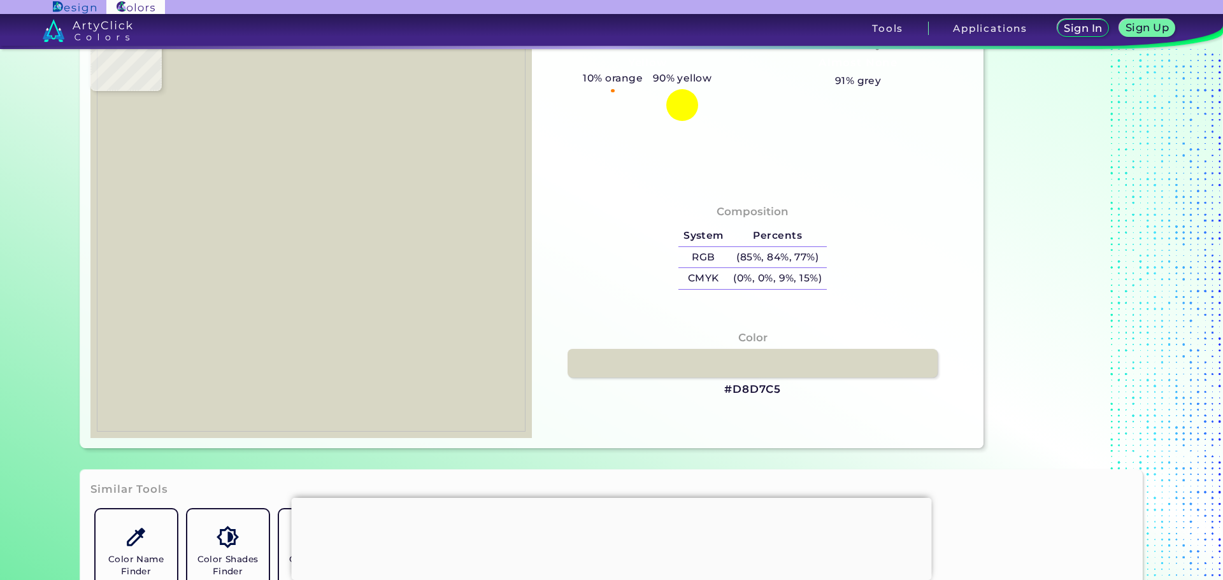
type input "#D8D6C6"
type input "#ebe8d7"
type input "#EBE8D7"
type input "#c1c0b0"
type input "#C1C0B0"
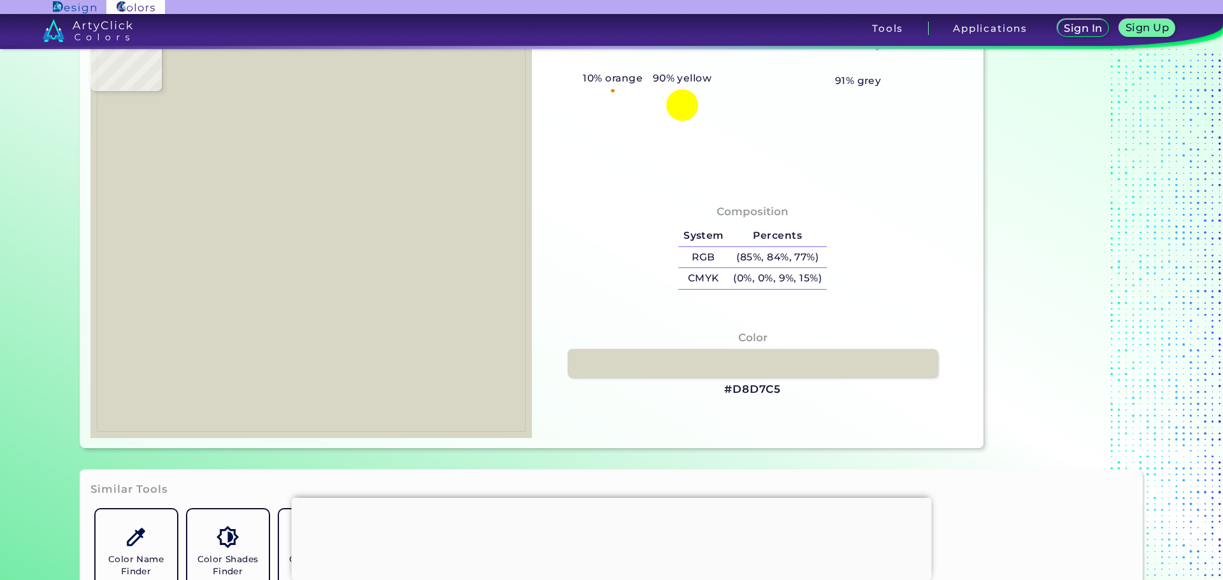
type input "#cbc9bb"
type input "#CBC9BB"
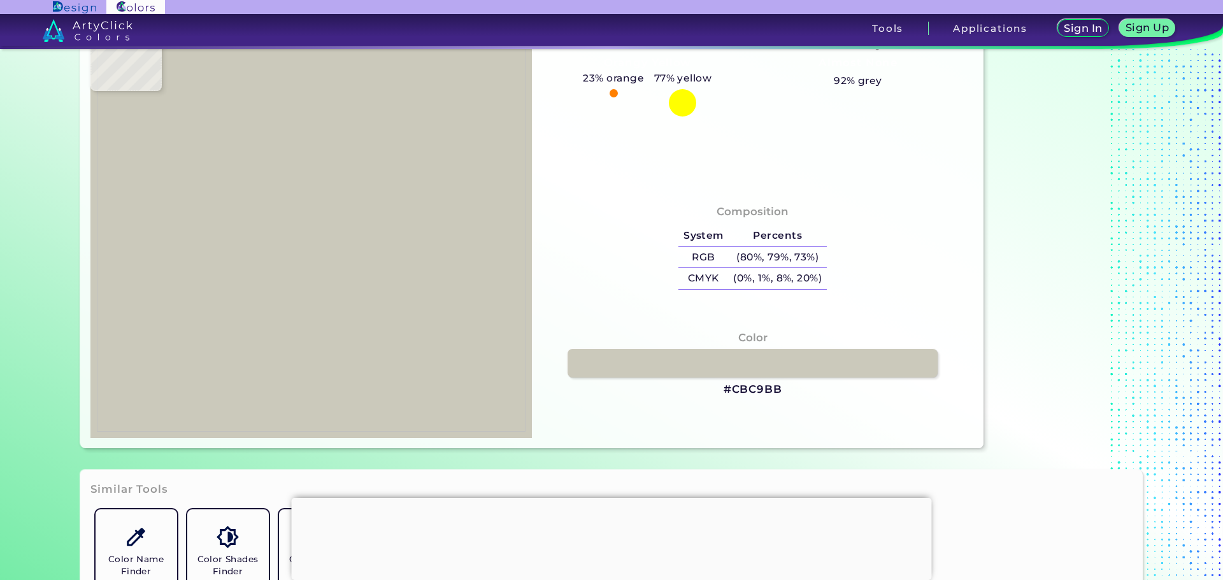
type input "#cccabc"
type input "#CCCABC"
type input "#cbc9bd"
type input "#CBC9BD"
type input "#c2c0b3"
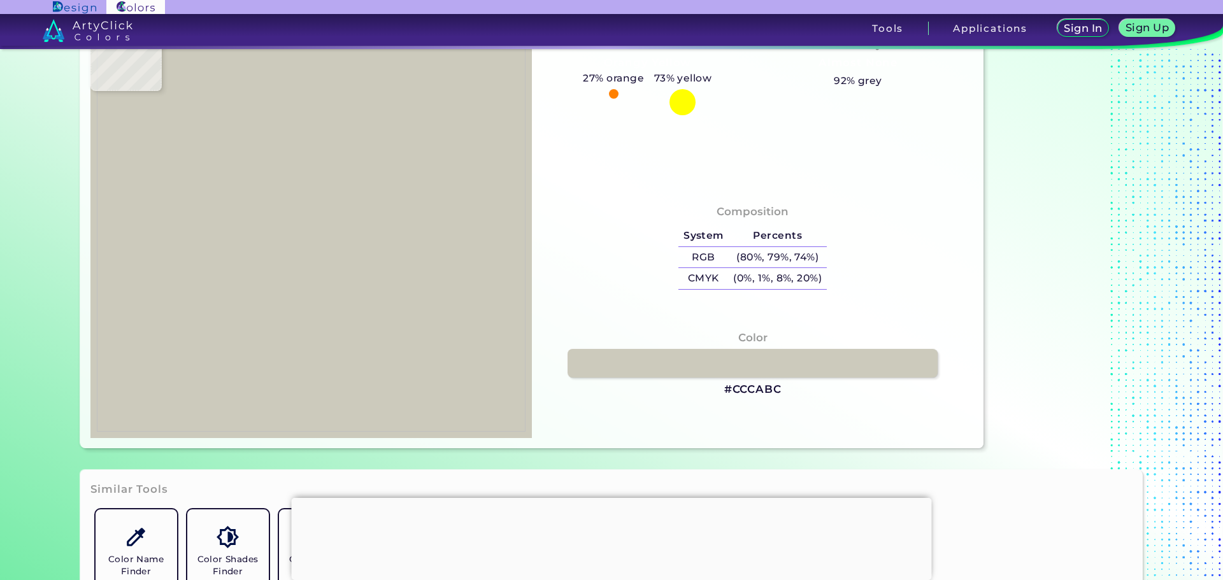
type input "#C2C0B3"
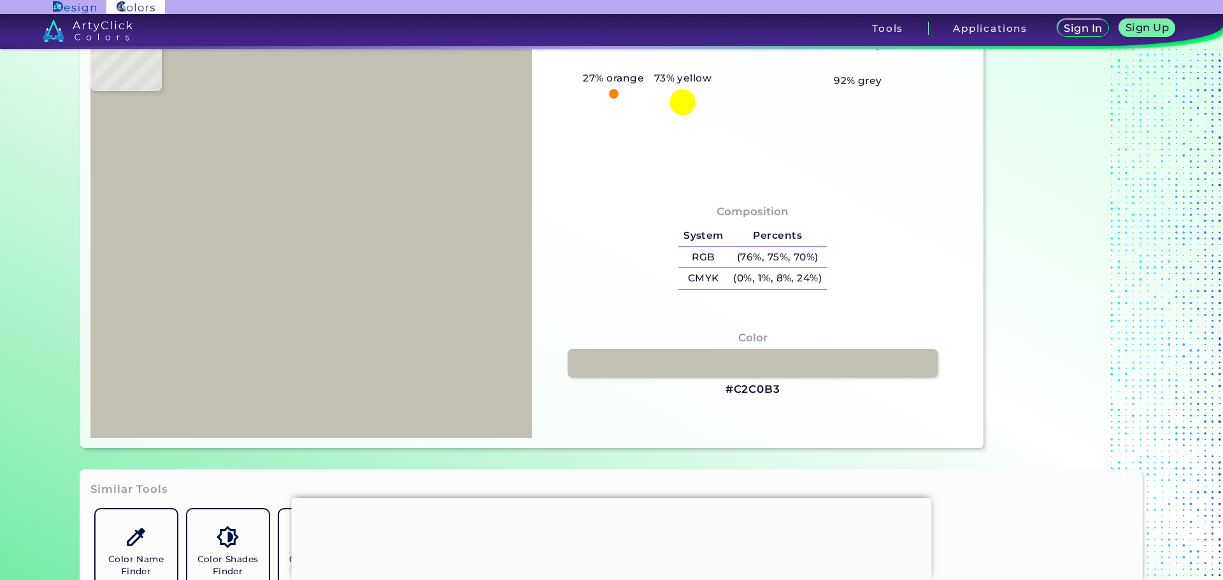
type input "#89877a"
type input "#89877A"
type input "#c9c8b6"
type input "#C9C8B6"
type input "#dddbcc"
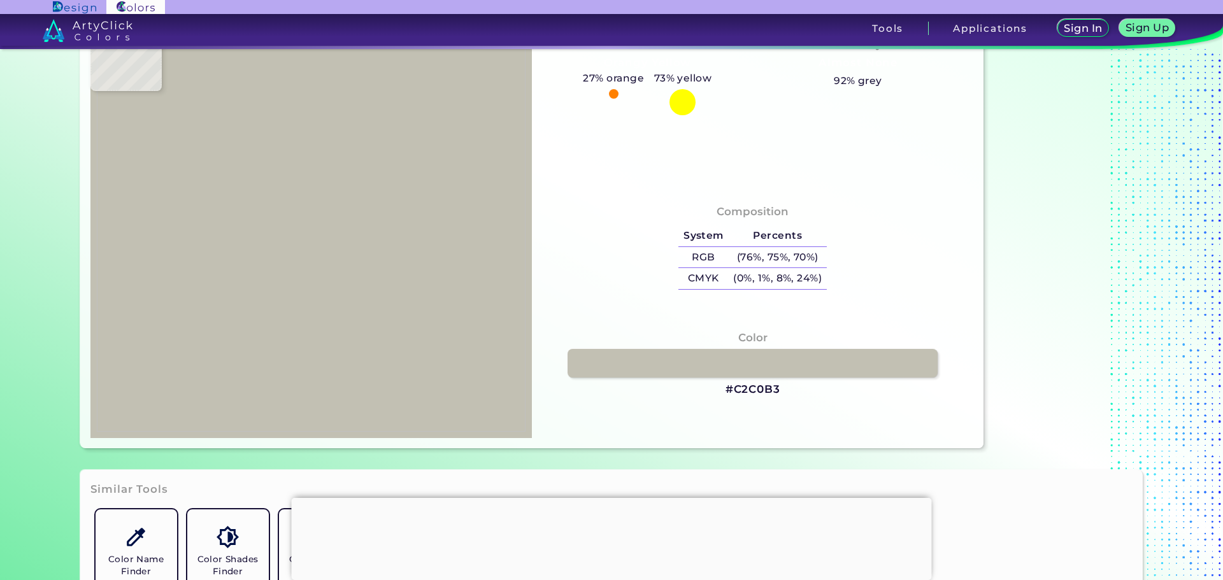
type input "#DDDBCC"
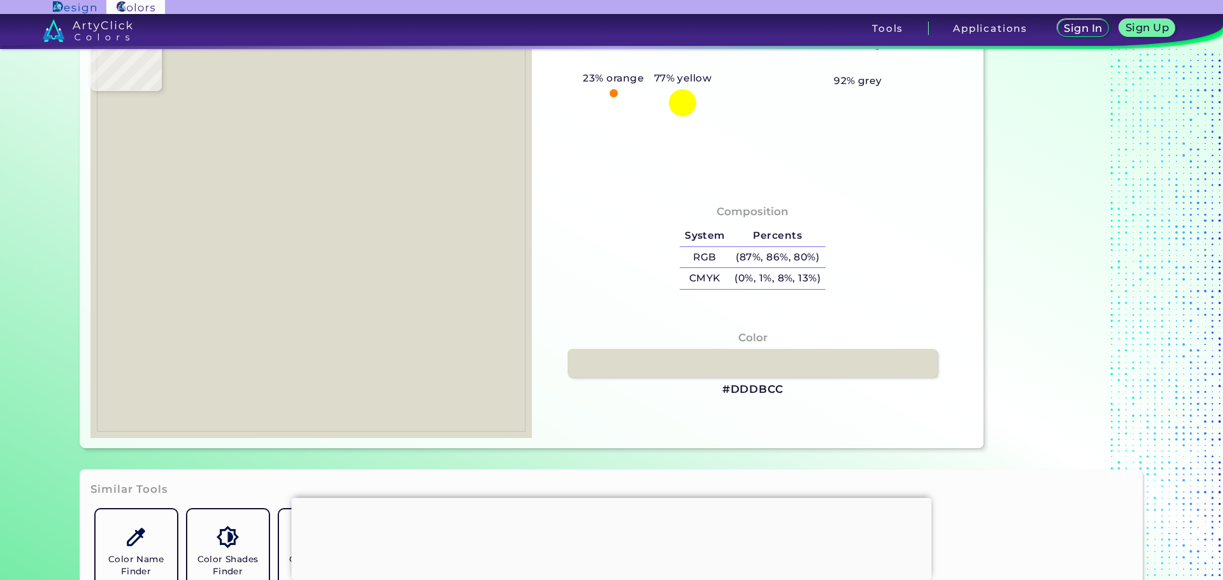
type input "#c8c7b5"
type input "#C8C7B5"
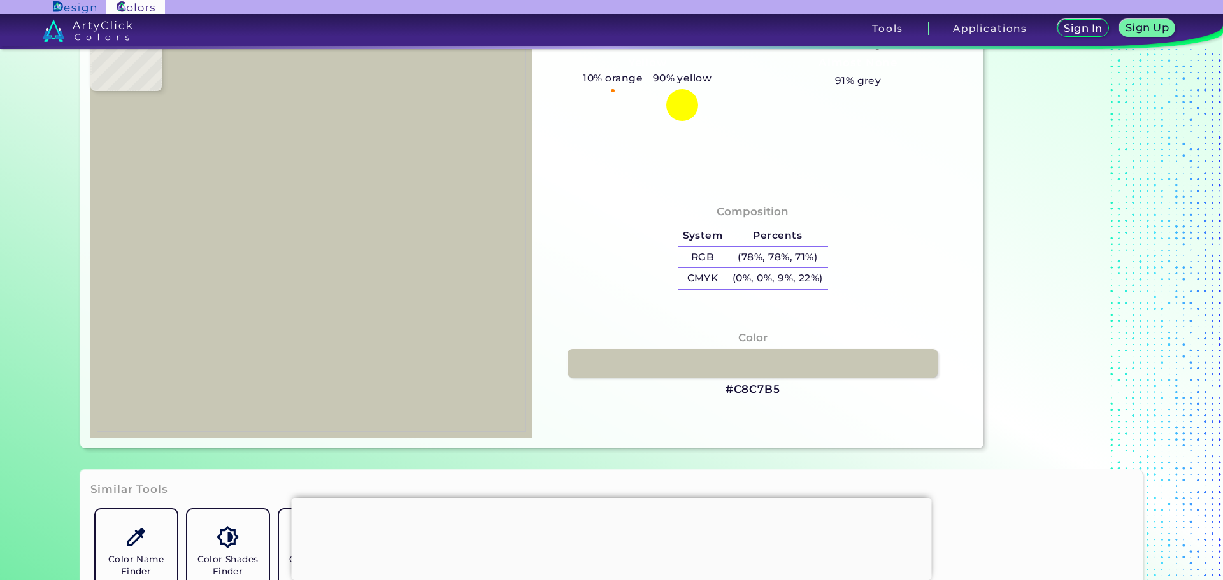
click at [388, 218] on img at bounding box center [311, 229] width 429 height 406
type input "#c0beaf"
type input "#C0BEAF"
type input "#a7a596"
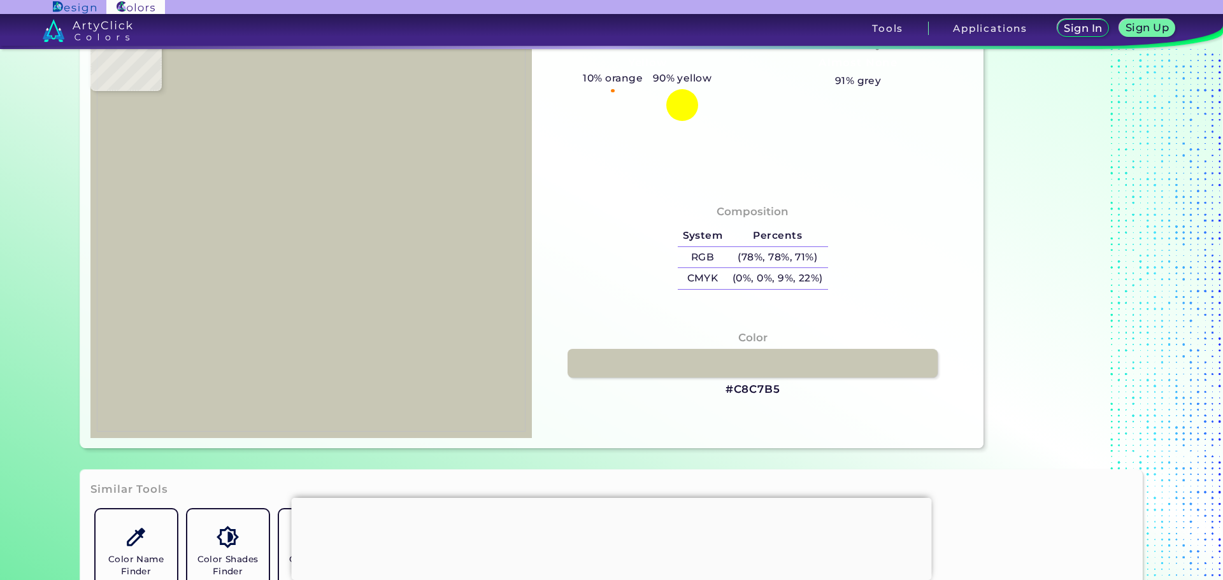
type input "#A7A596"
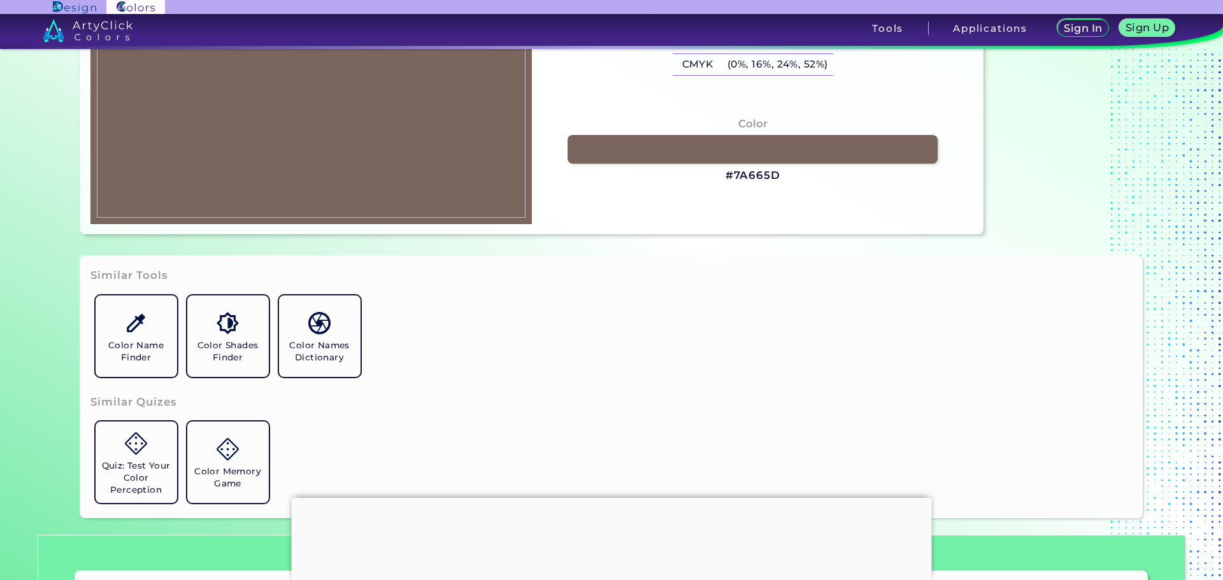
scroll to position [0, 0]
